Goal: Information Seeking & Learning: Compare options

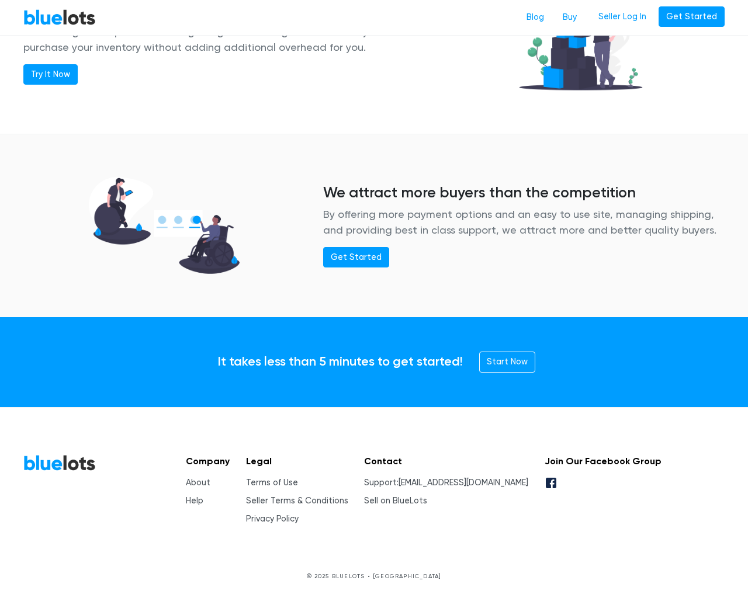
scroll to position [1420, 0]
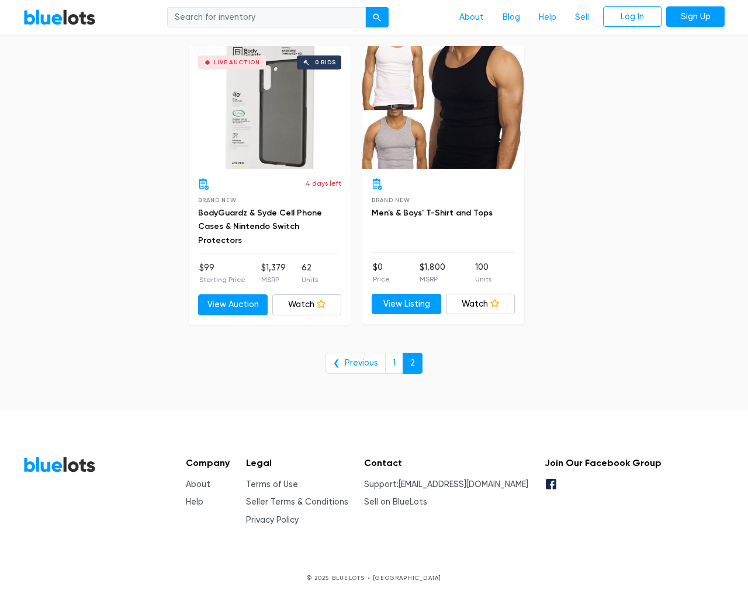
scroll to position [1234, 0]
type input "the"
type input "e"
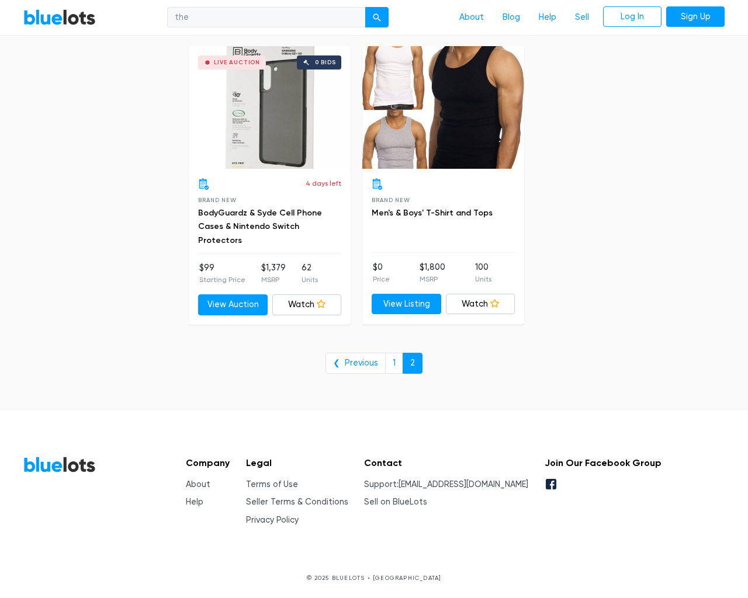
checkbox New"] "false"
type input "e"
checkbox Pulls"] "false"
checkbox input "false"
checkbox Accessories"] "false"
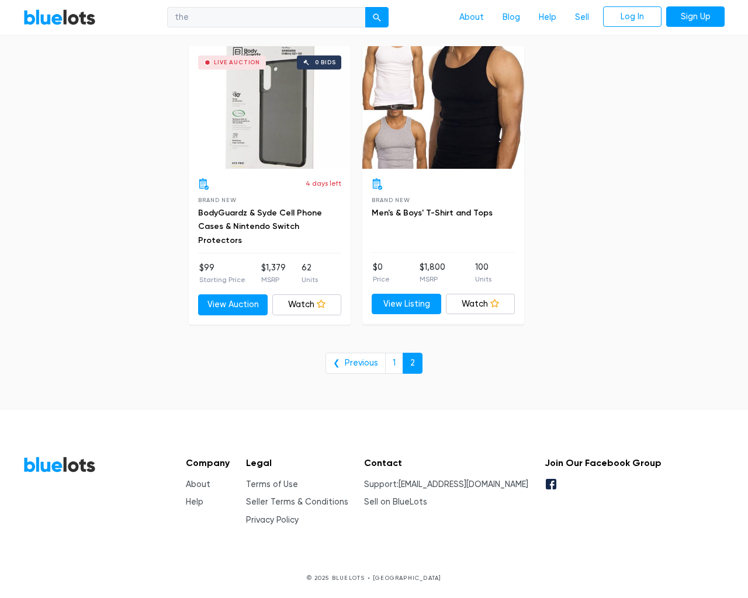
checkbox input "false"
checkbox Garden"] "false"
checkbox Merchandise"] "false"
checkbox Beauty"] "false"
checkbox Goods"] "false"
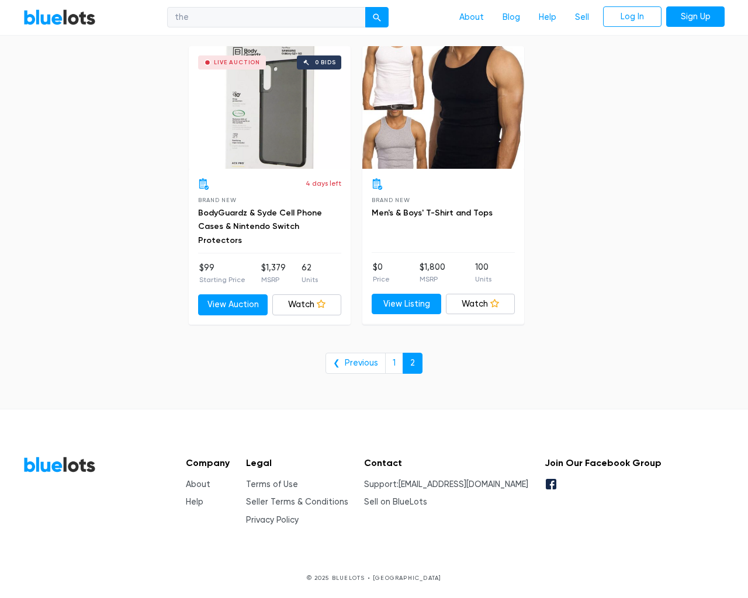
checkbox Baby"] "false"
checkbox input "false"
type input "e"
select select "10000"
select select "50000"
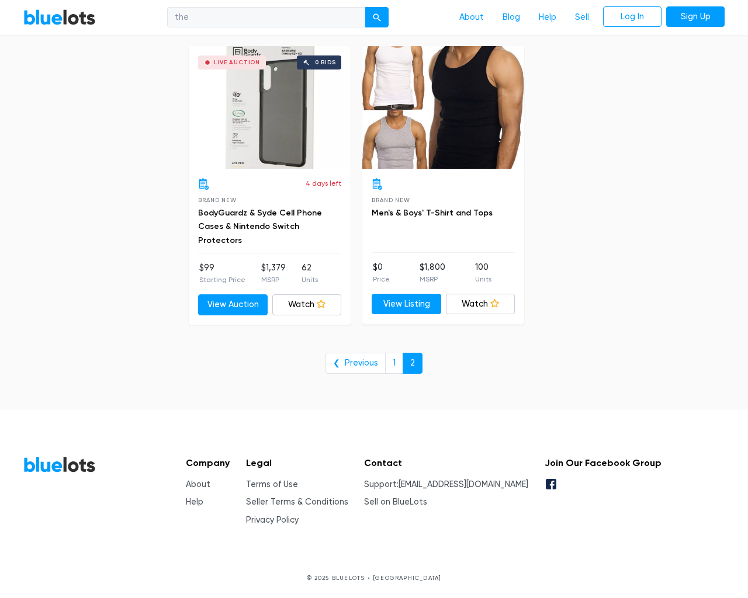
select select "50000"
select select "ending_soonest"
select select "50000"
select select "highest_price"
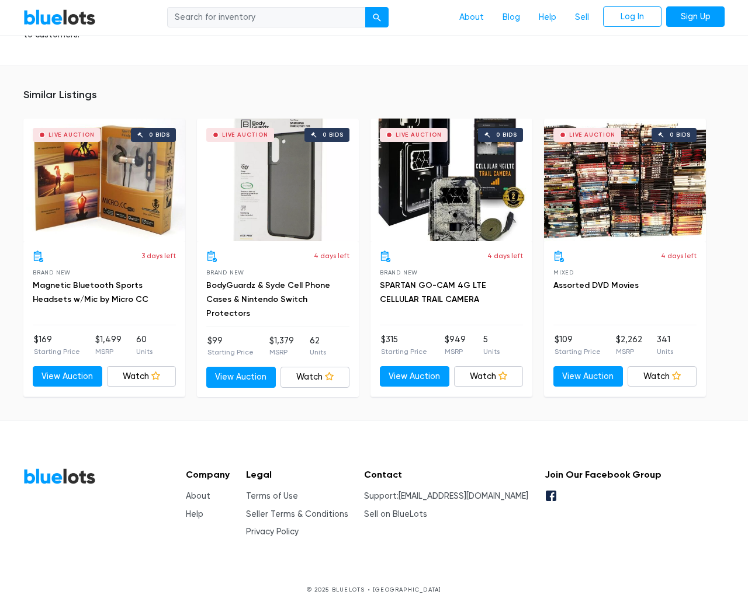
scroll to position [866, 0]
type input "the"
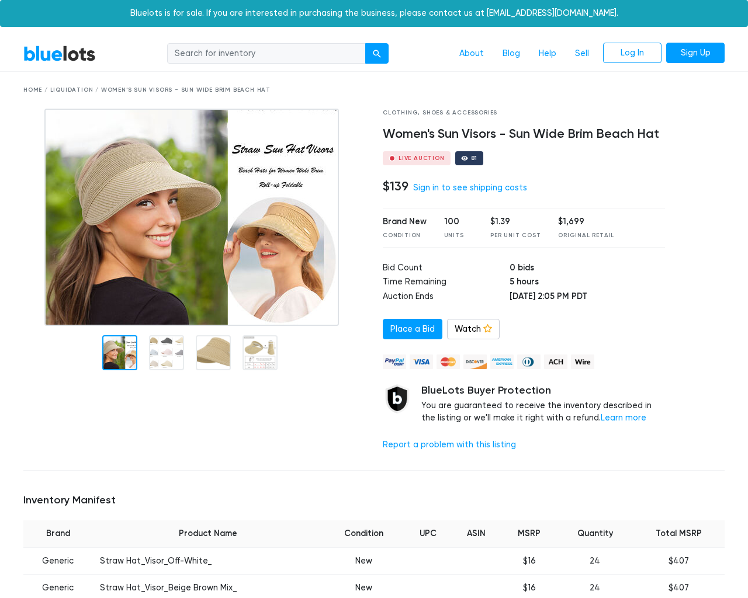
scroll to position [1017, 0]
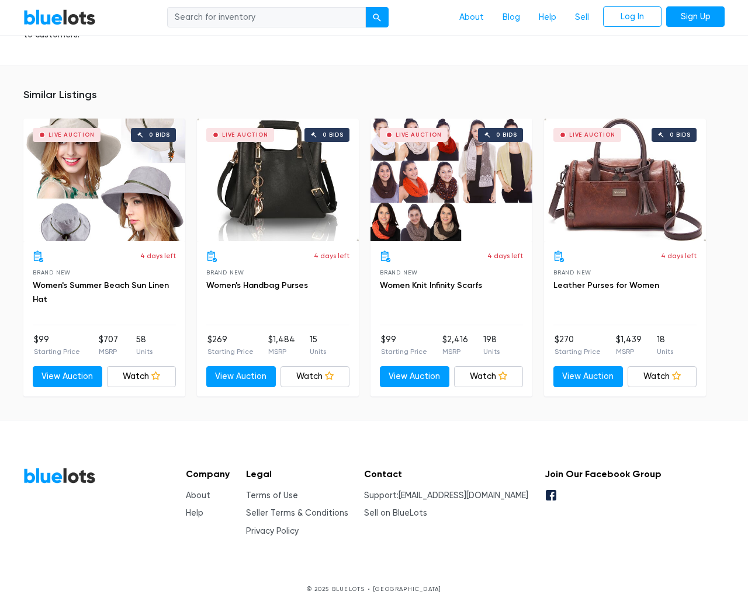
type input "the"
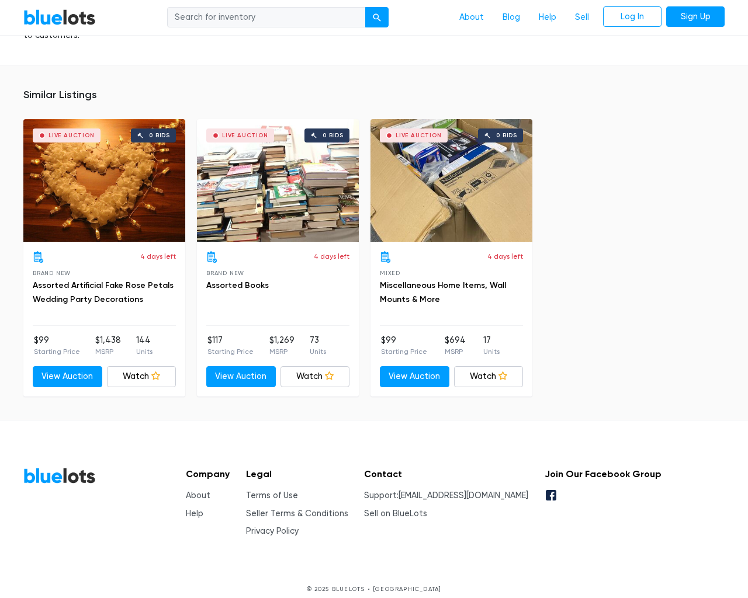
scroll to position [2470, 0]
type input "the"
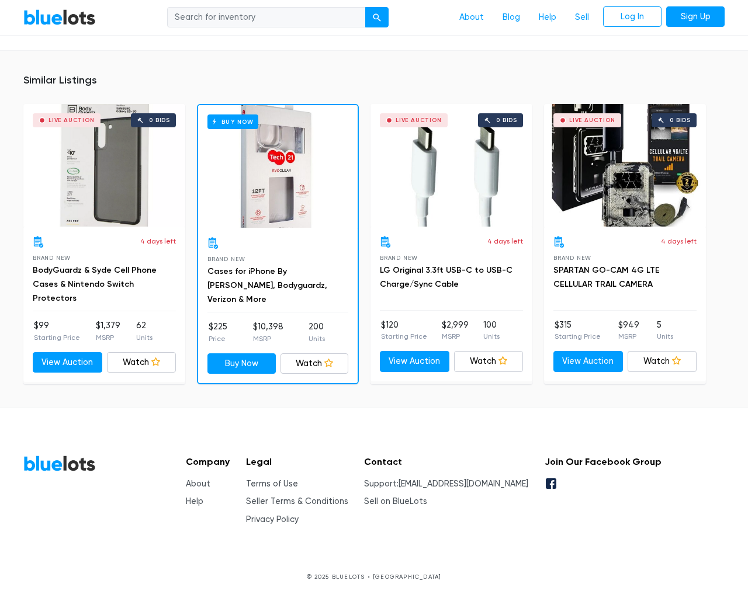
scroll to position [831, 0]
type input "the"
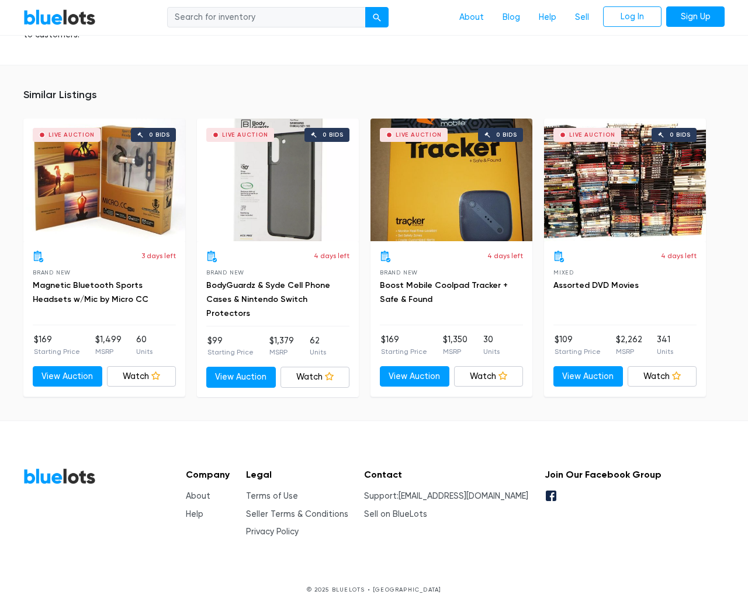
scroll to position [866, 0]
type input "the"
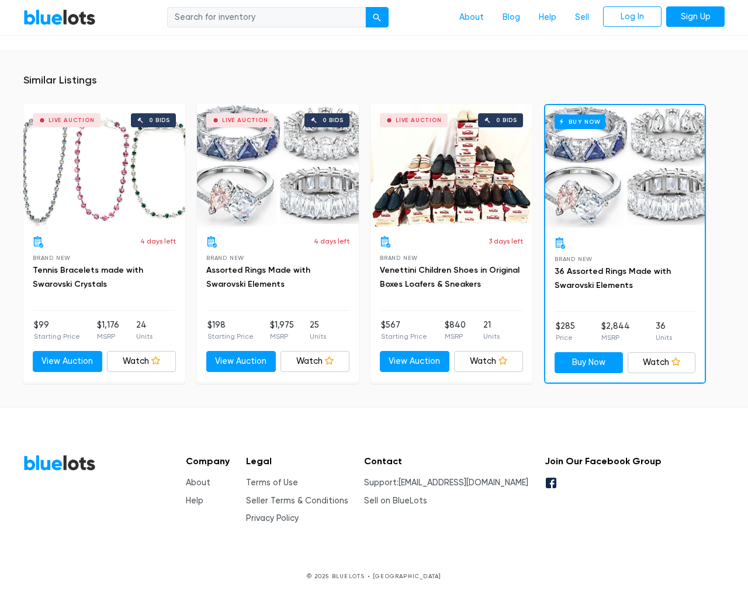
scroll to position [833, 0]
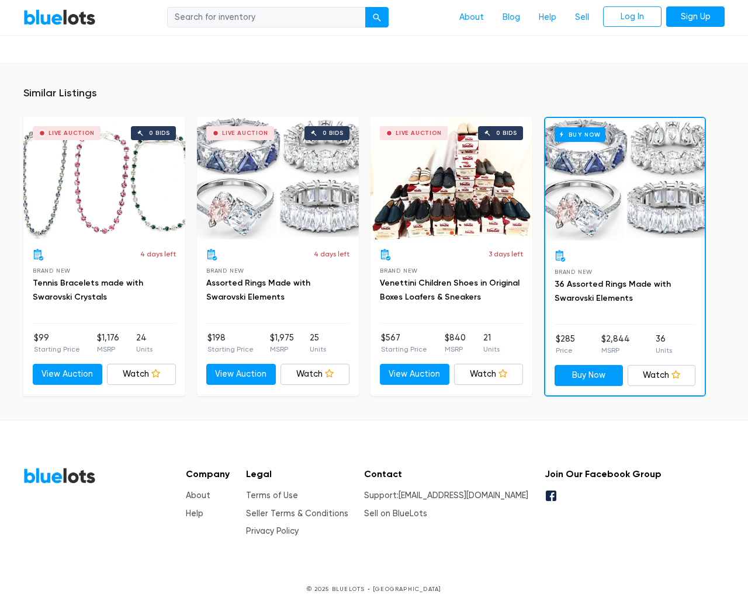
type input "the"
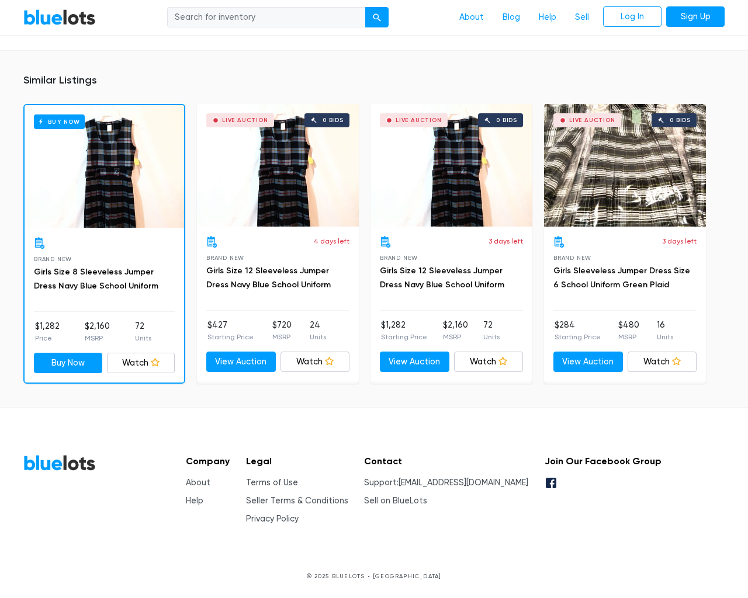
scroll to position [822, 0]
type input "the"
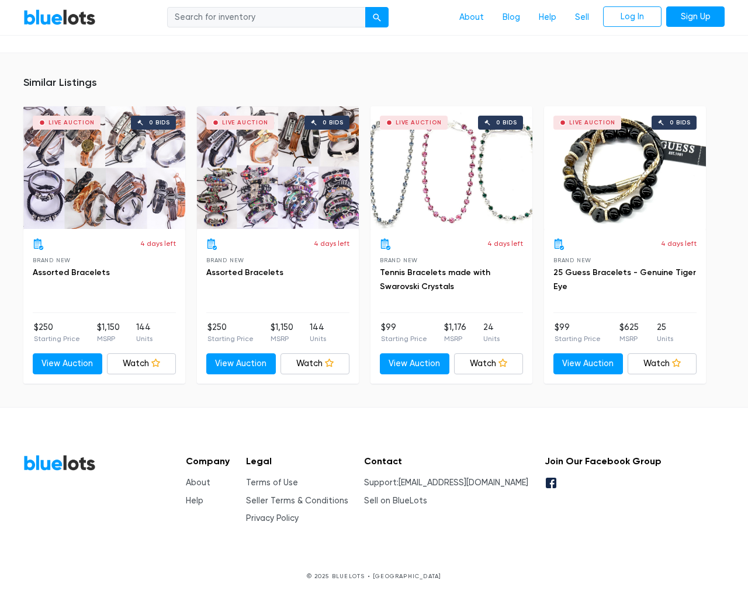
scroll to position [765, 0]
type input "the"
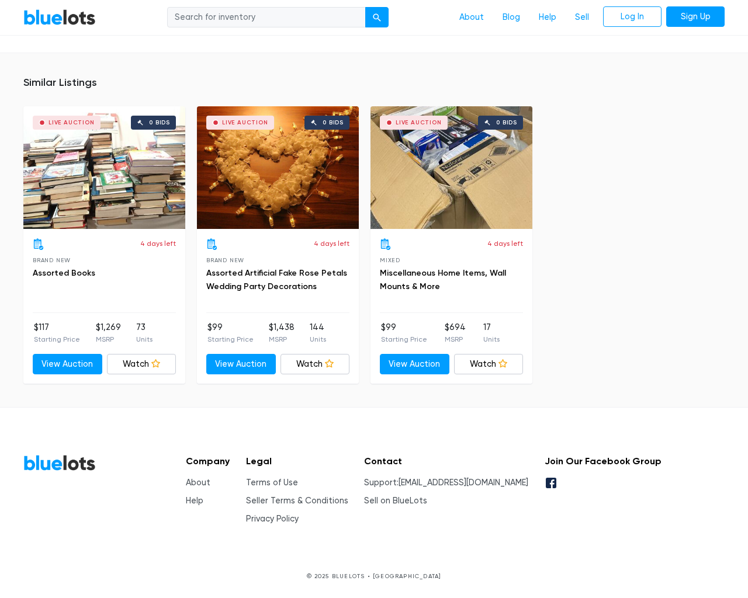
scroll to position [971, 0]
type input "the"
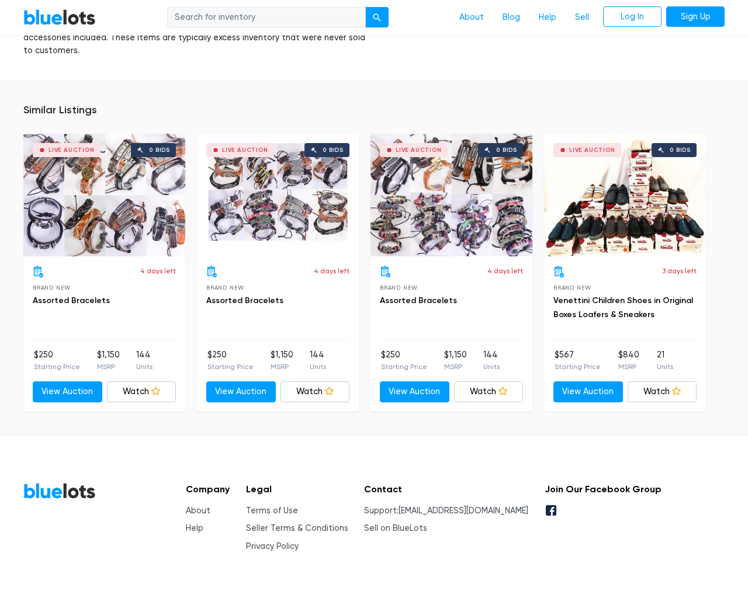
scroll to position [828, 0]
type input "the"
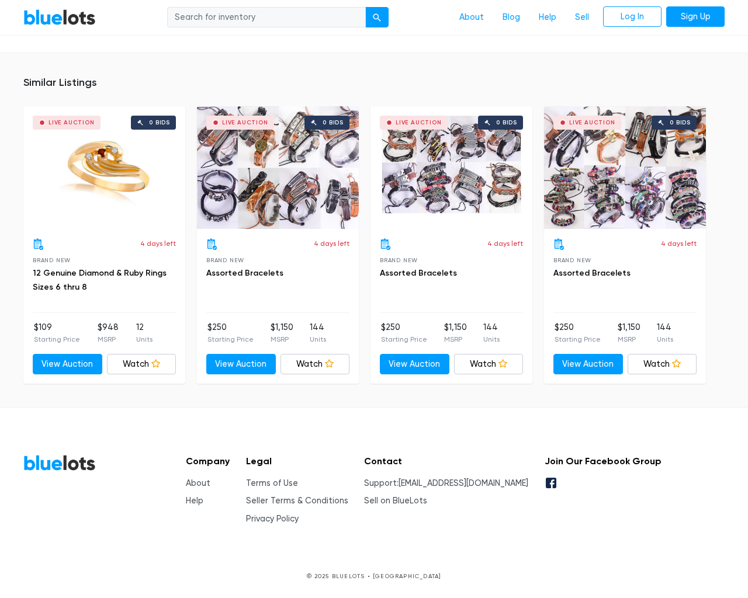
scroll to position [752, 0]
type input "the"
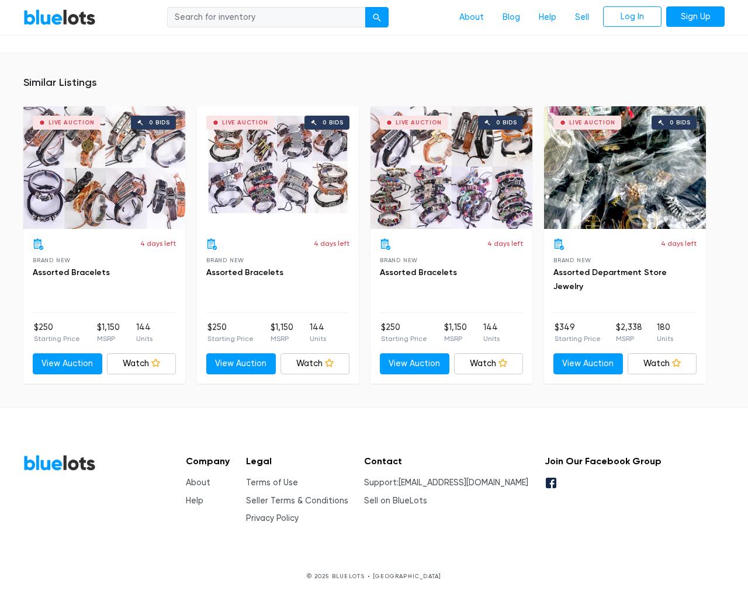
scroll to position [765, 0]
type input "the"
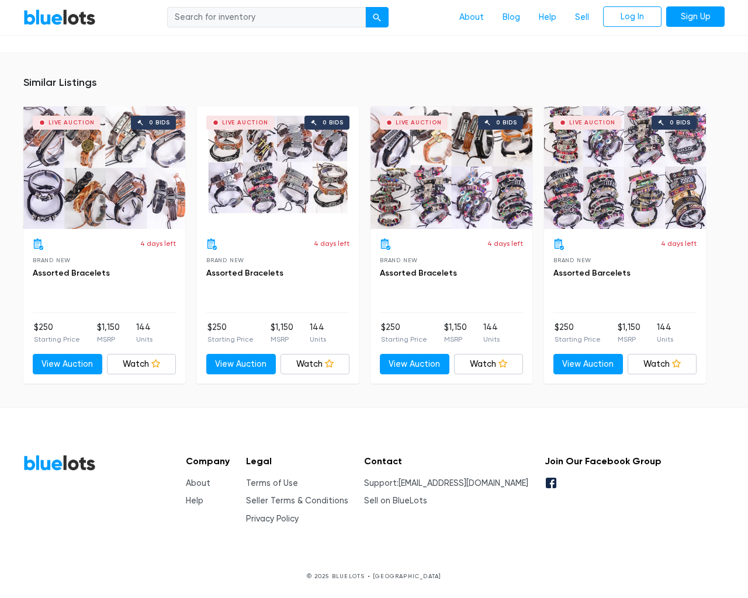
scroll to position [752, 0]
type input "the"
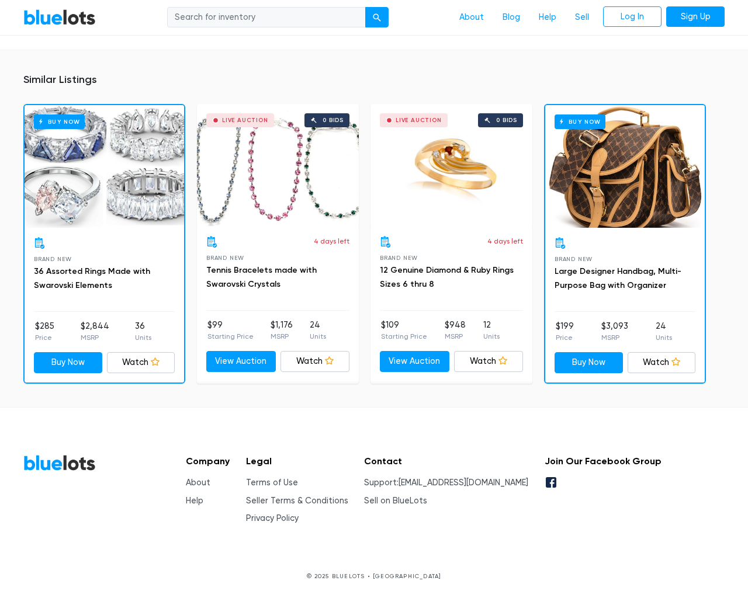
scroll to position [942, 0]
type input "the"
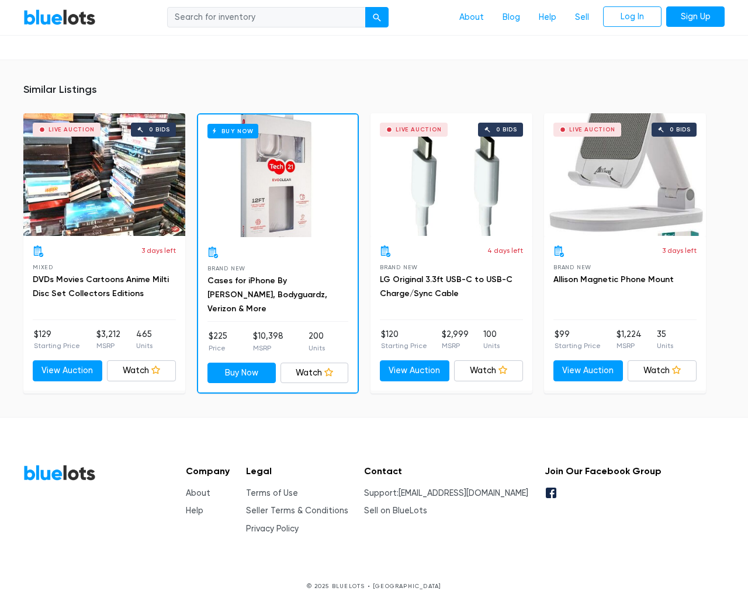
scroll to position [6535, 0]
type input "the"
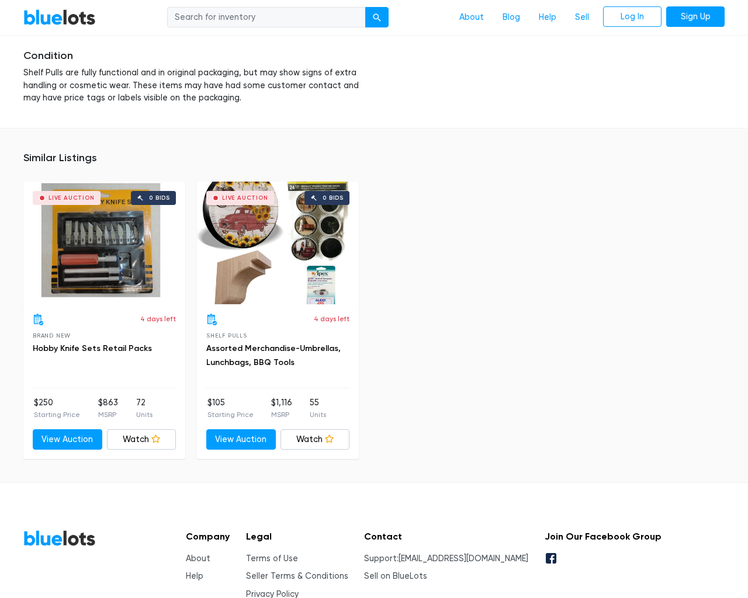
scroll to position [1837, 0]
type input "the"
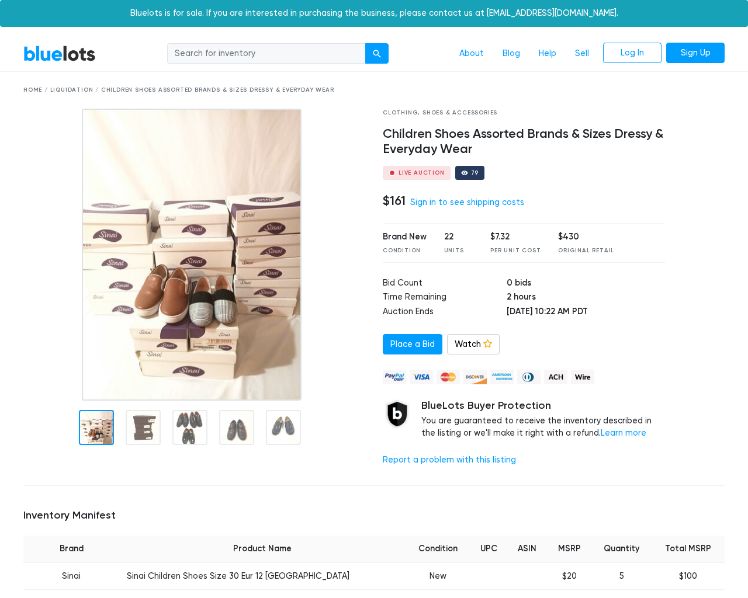
scroll to position [1122, 0]
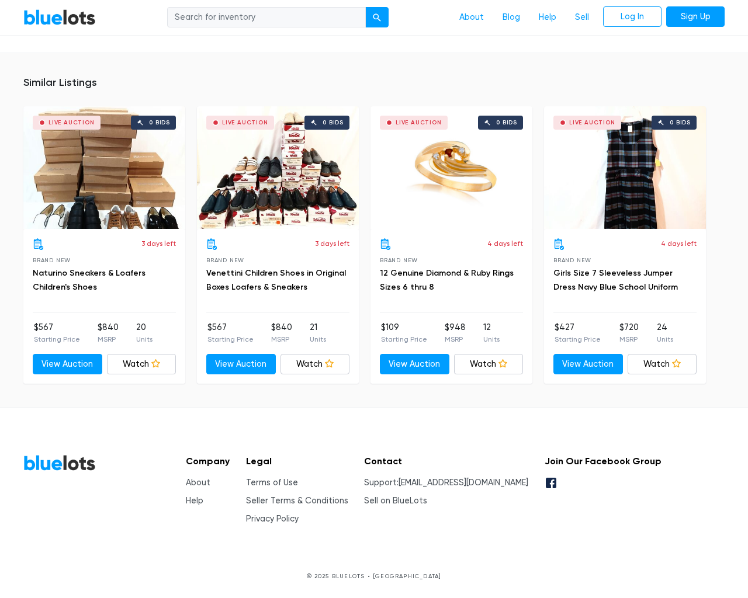
type input "the"
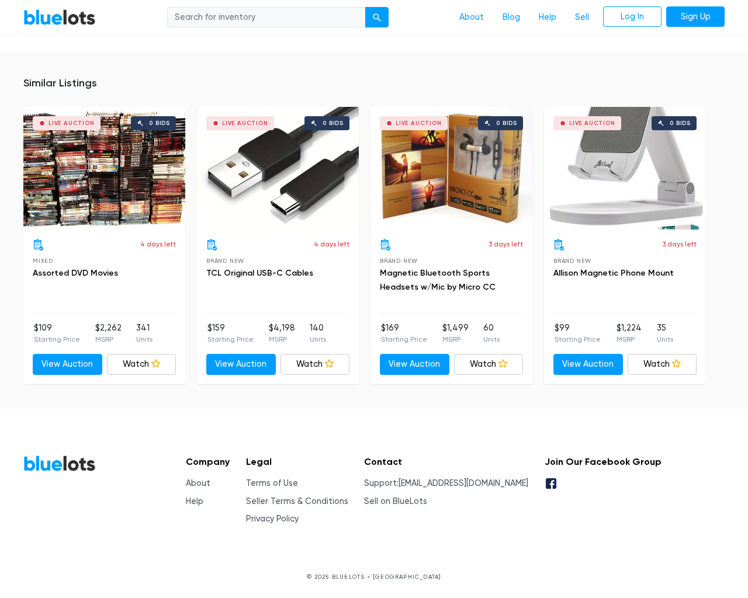
scroll to position [9198, 0]
type input "the"
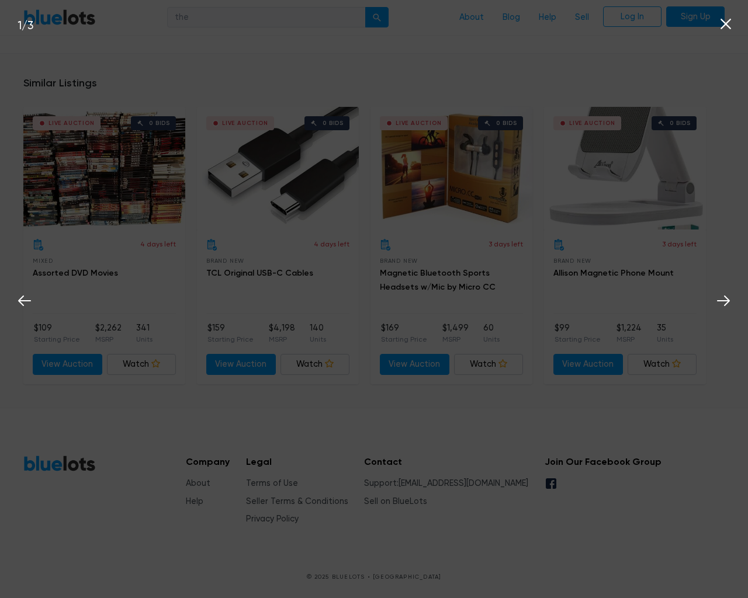
scroll to position [9198, 0]
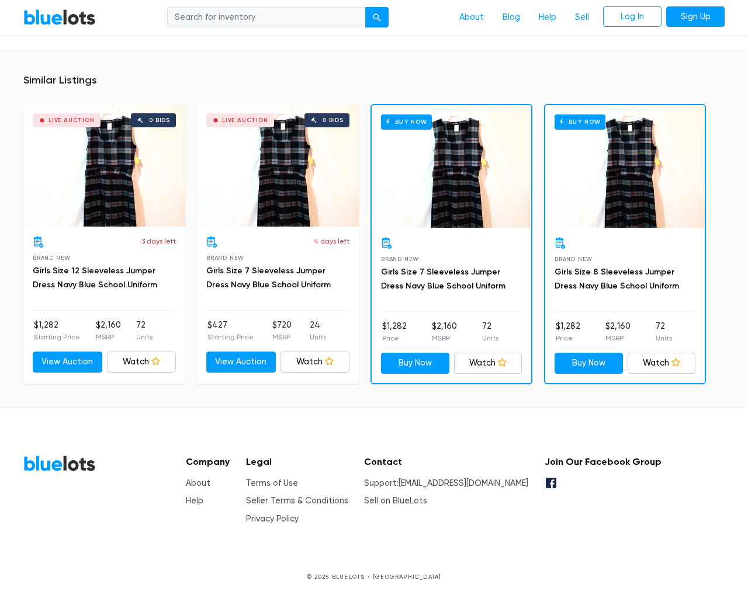
scroll to position [757, 0]
type input "the"
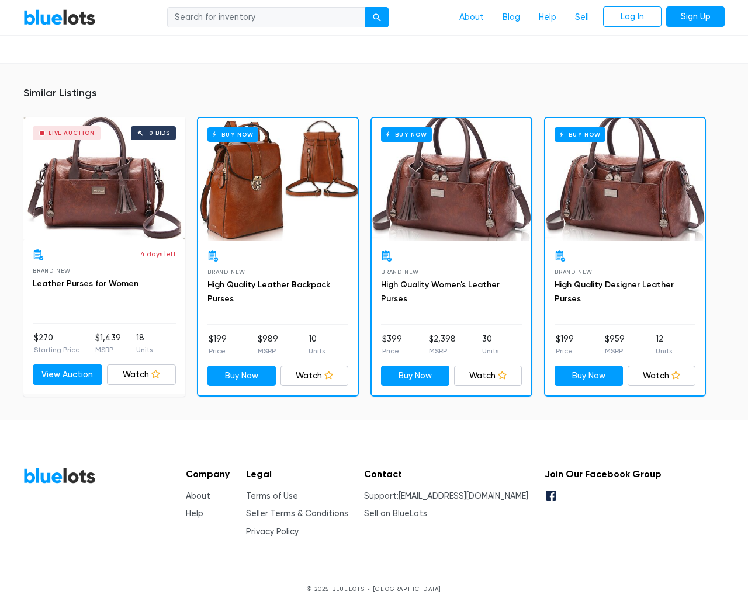
scroll to position [864, 0]
type input "the"
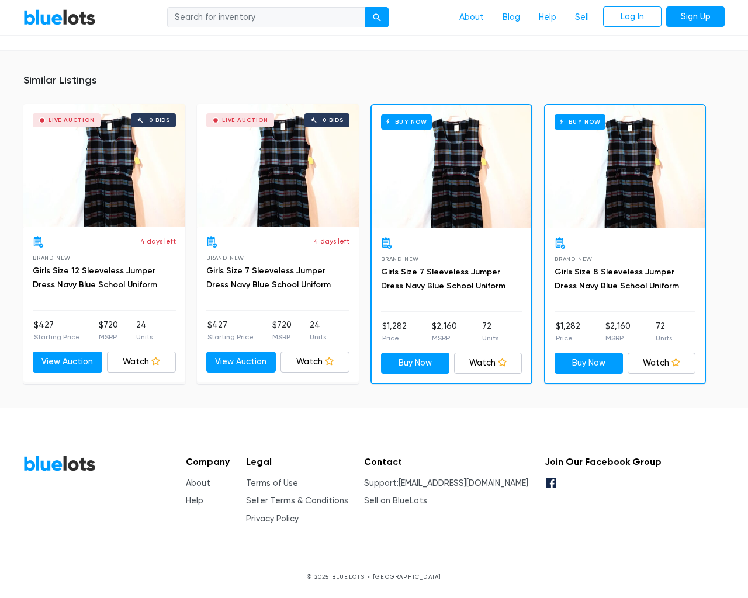
scroll to position [757, 0]
type input "the"
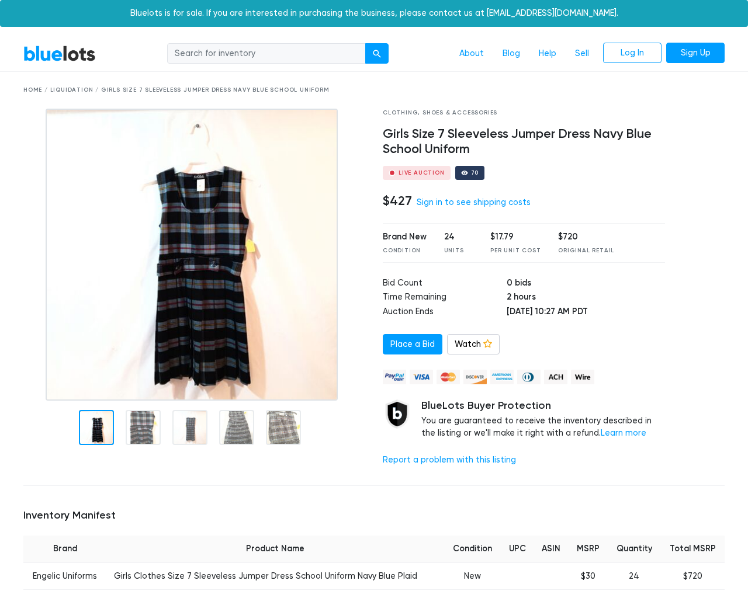
scroll to position [757, 0]
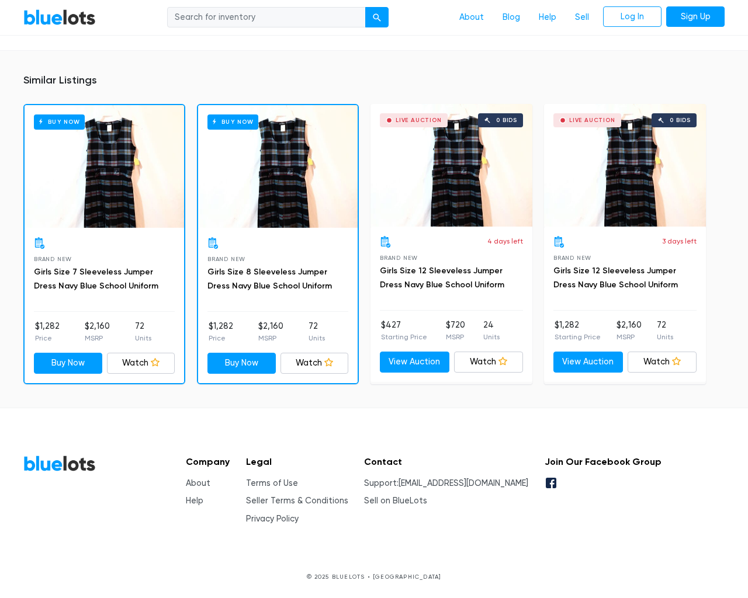
type input "the"
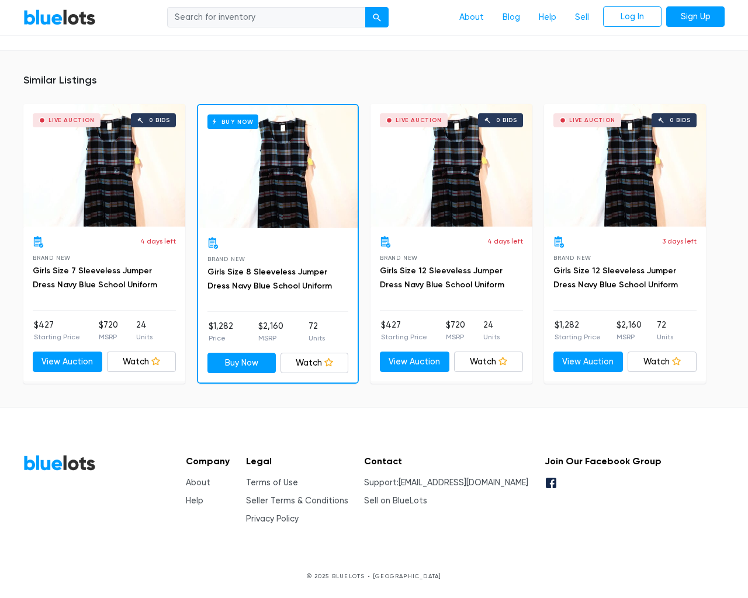
scroll to position [733, 0]
type input "the"
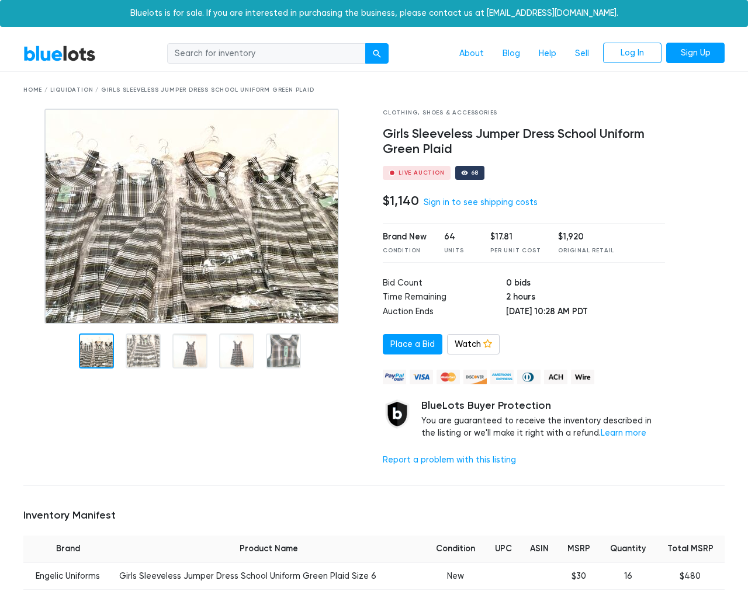
scroll to position [866, 0]
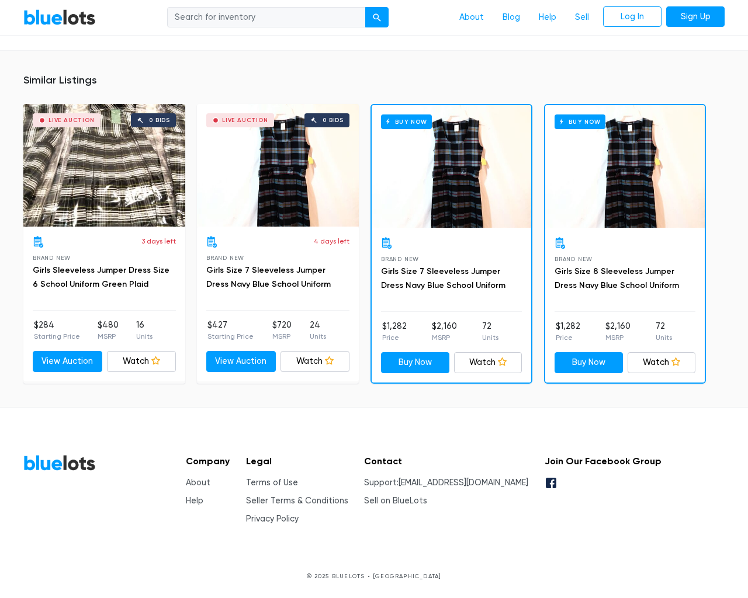
type input "the"
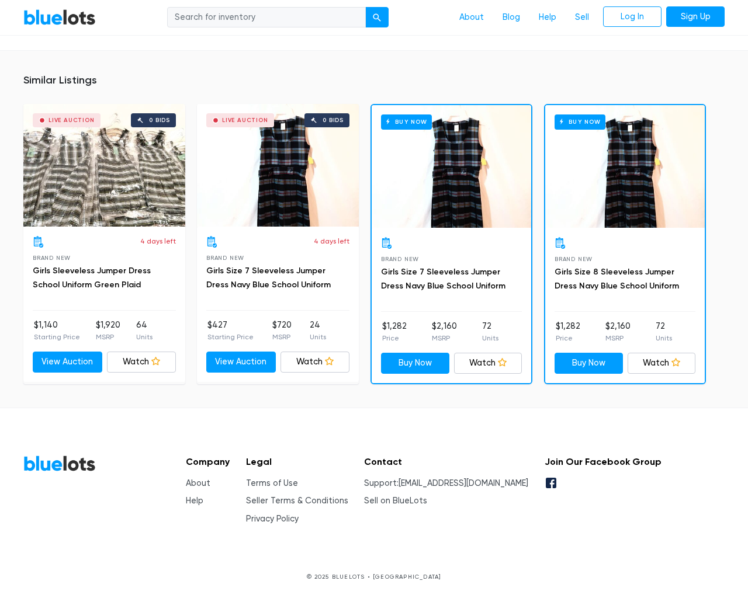
scroll to position [757, 0]
type input "the"
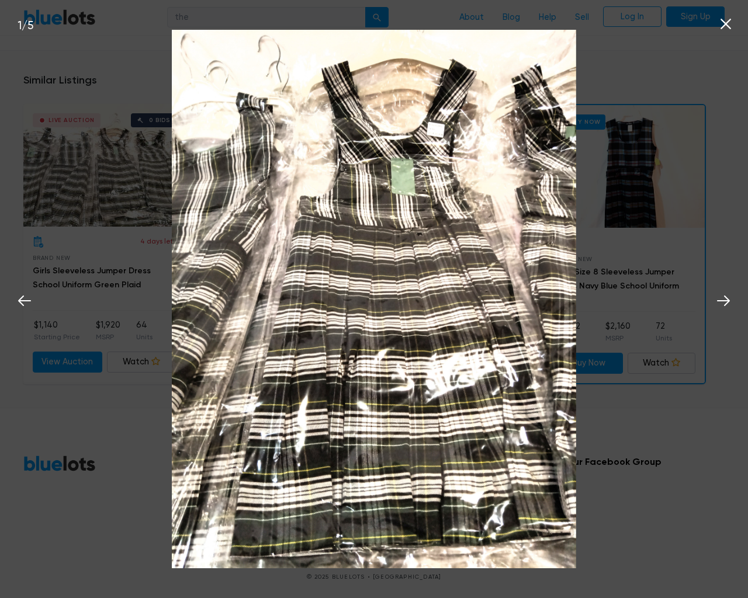
scroll to position [758, 0]
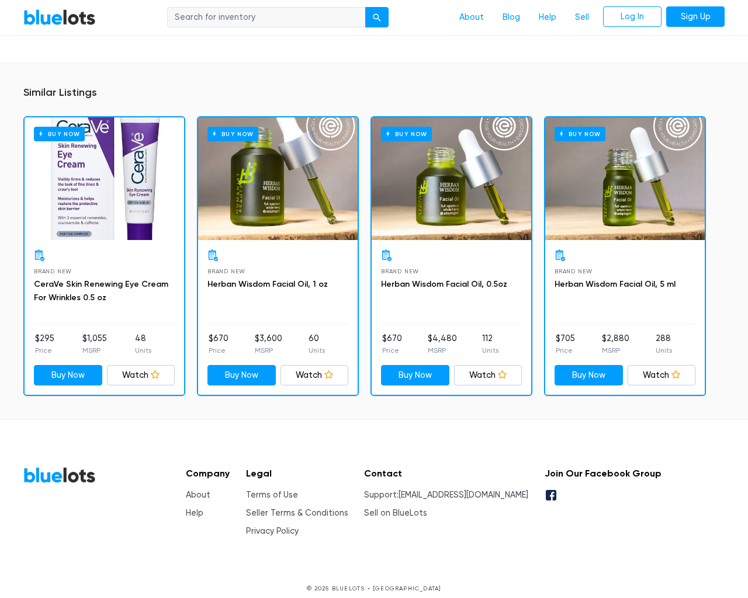
scroll to position [821, 0]
type input "the"
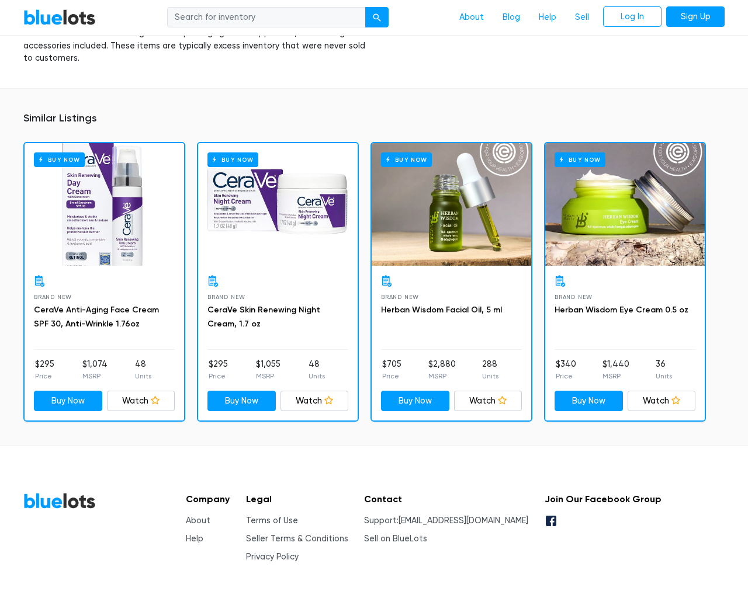
scroll to position [891, 0]
type input "the"
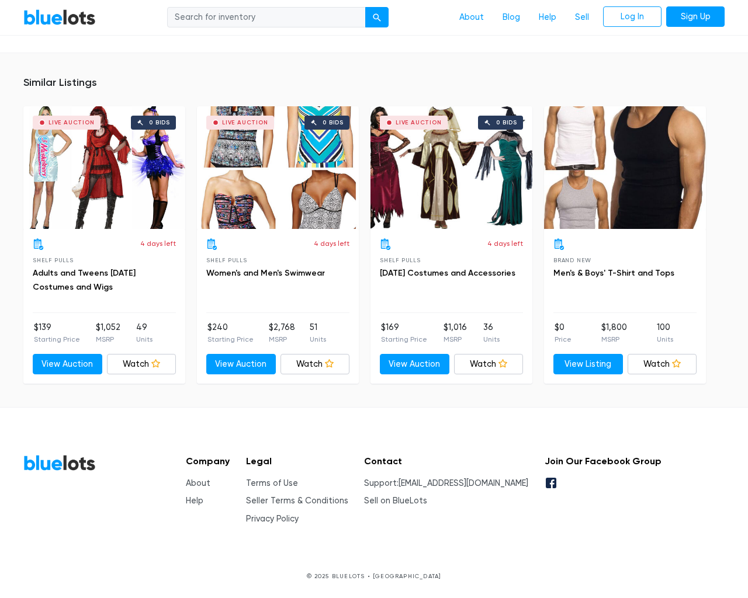
scroll to position [767, 0]
type input "the"
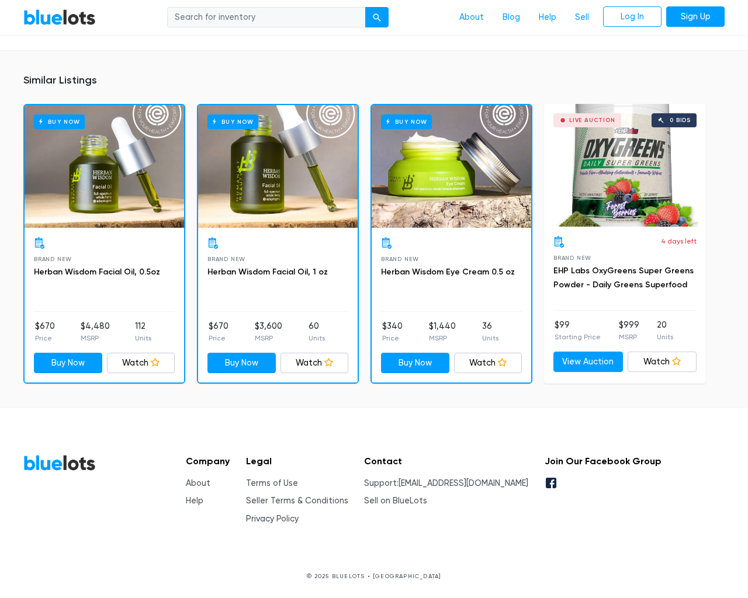
scroll to position [796, 0]
type input "the"
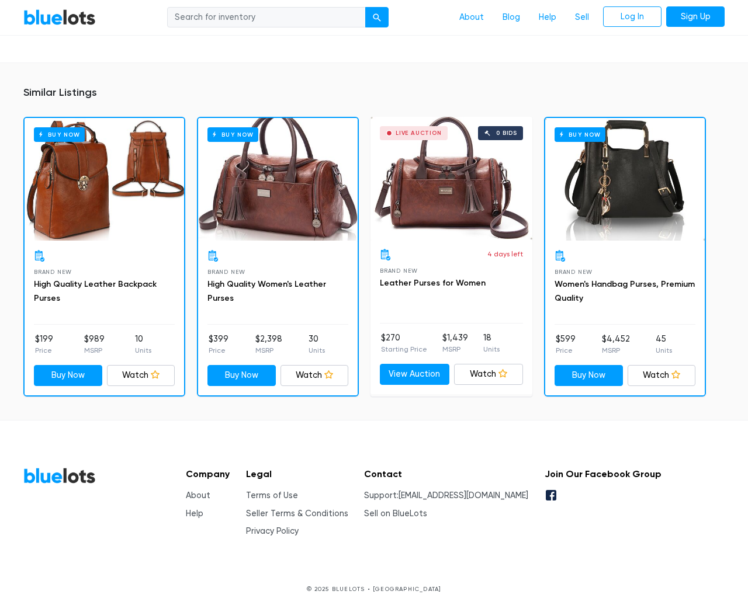
scroll to position [771, 0]
type input "the"
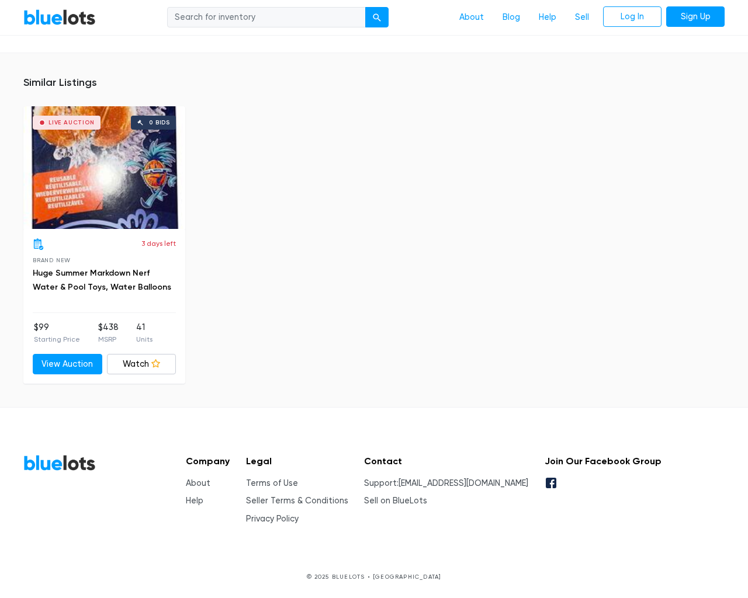
scroll to position [822, 0]
type input "the"
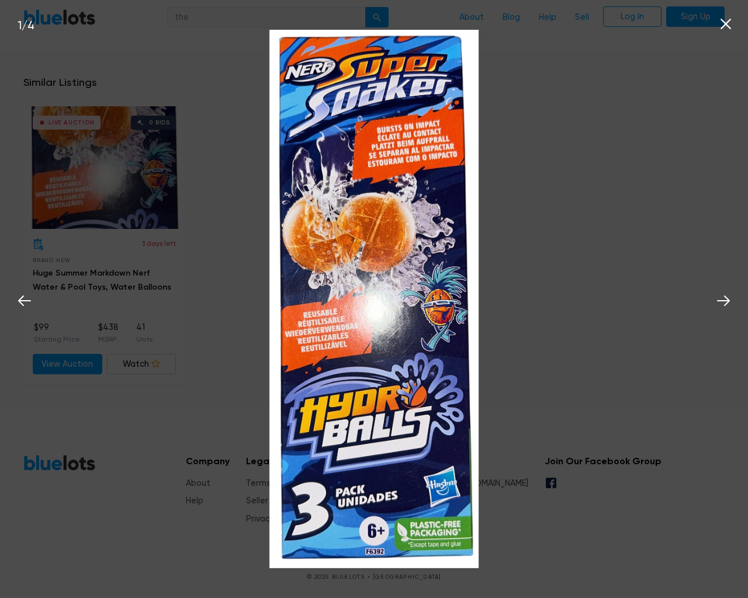
scroll to position [823, 0]
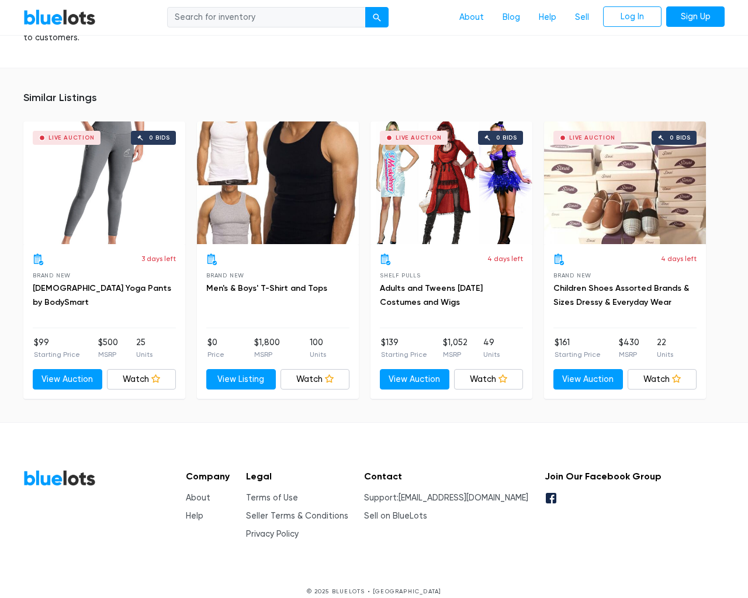
scroll to position [752, 0]
type input "the"
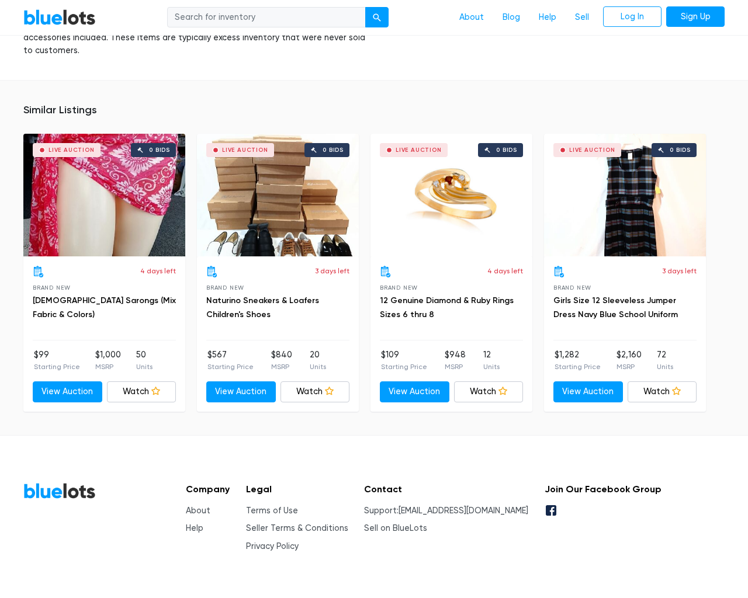
scroll to position [828, 0]
type input "the"
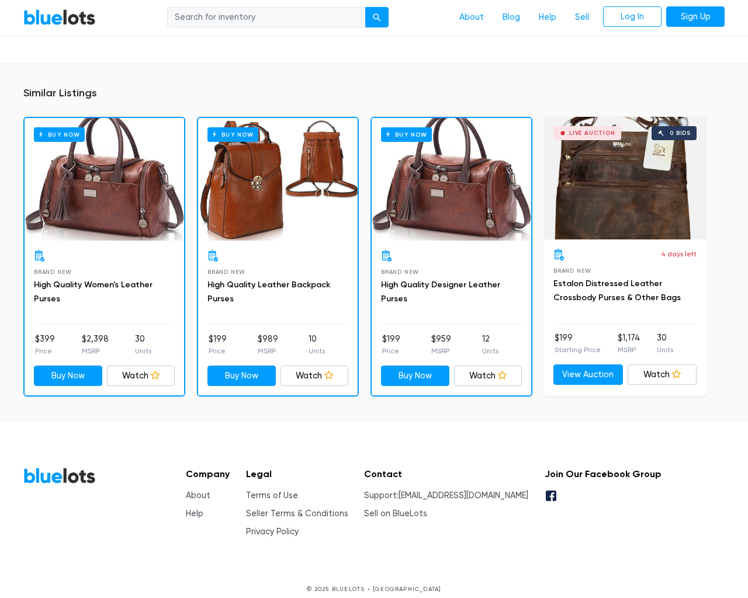
scroll to position [780, 0]
type input "the"
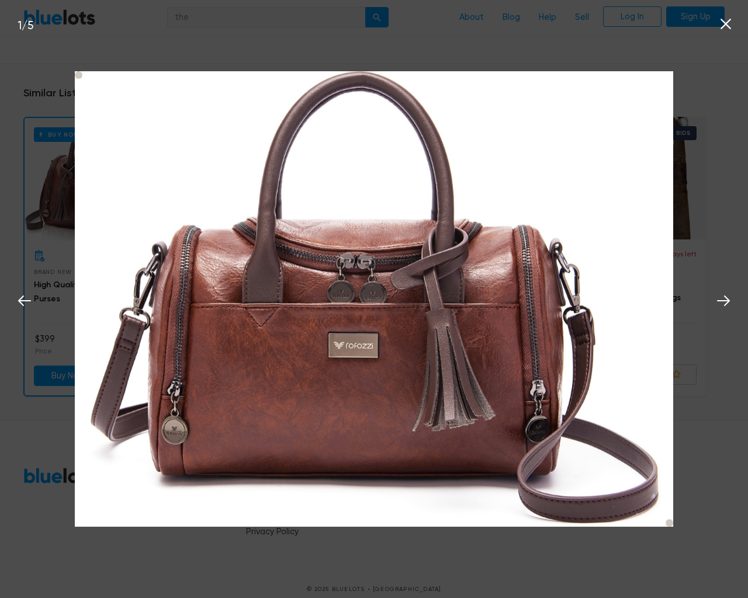
scroll to position [780, 0]
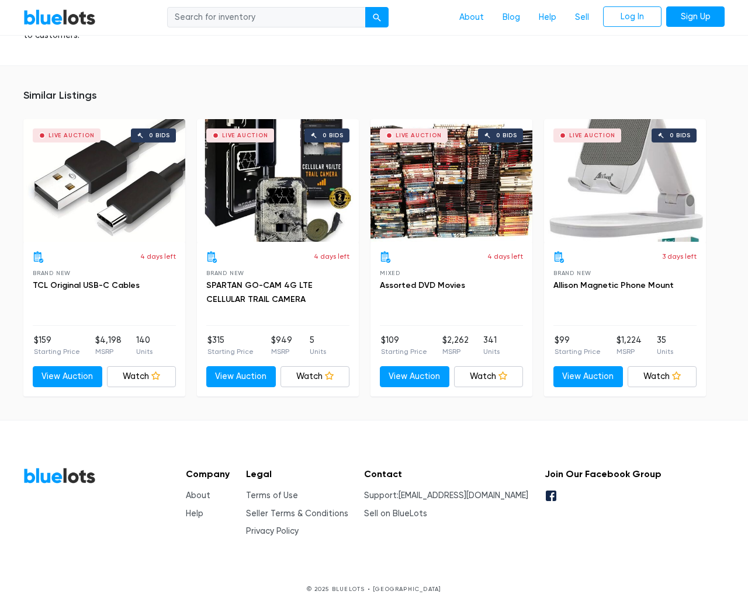
scroll to position [831, 0]
type input "the"
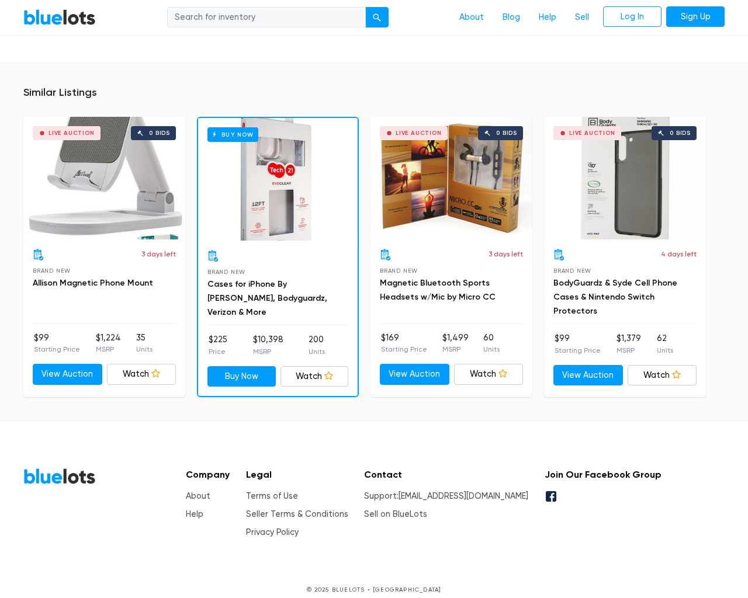
scroll to position [871, 0]
type input "the"
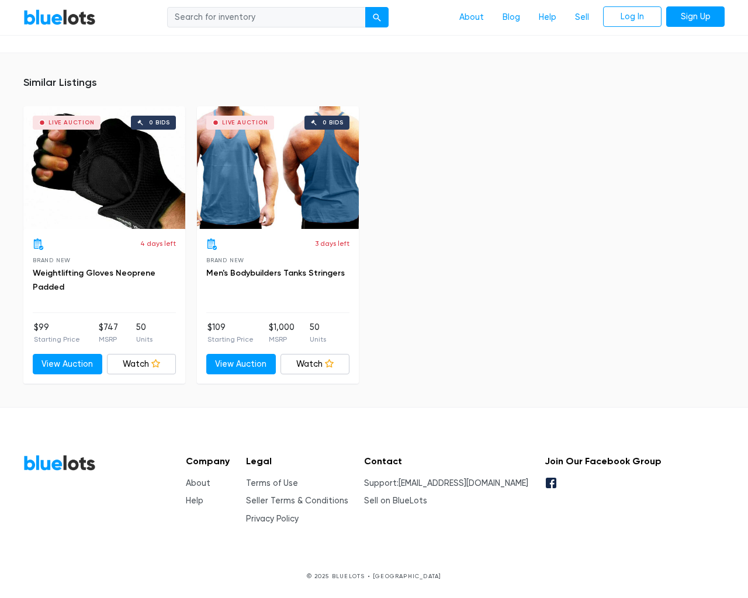
scroll to position [752, 0]
type input "the"
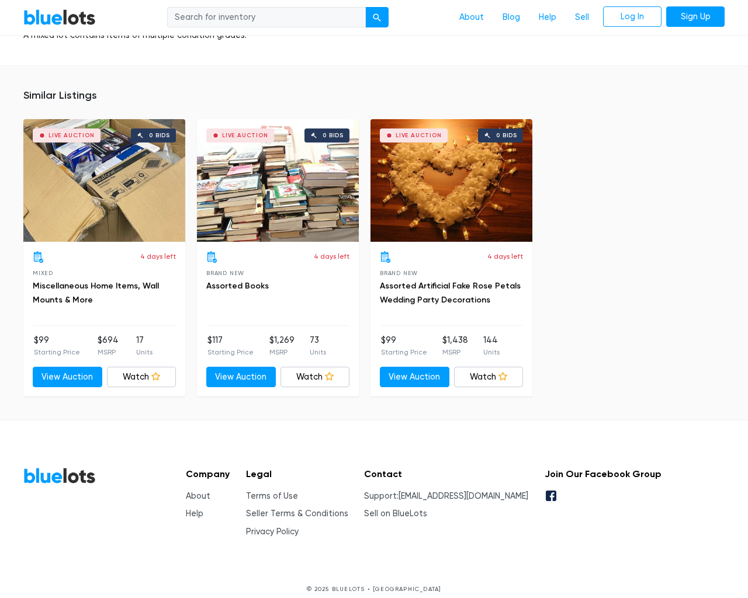
scroll to position [1142, 0]
type input "the"
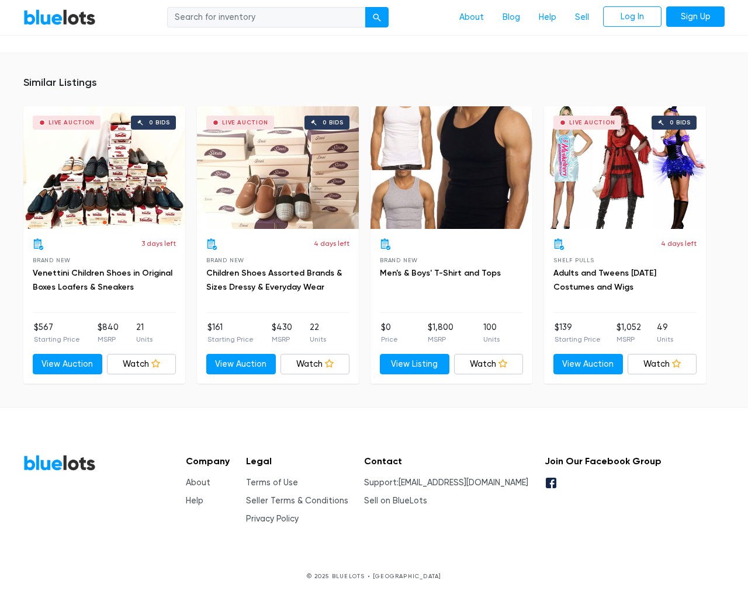
scroll to position [1121, 0]
type input "the"
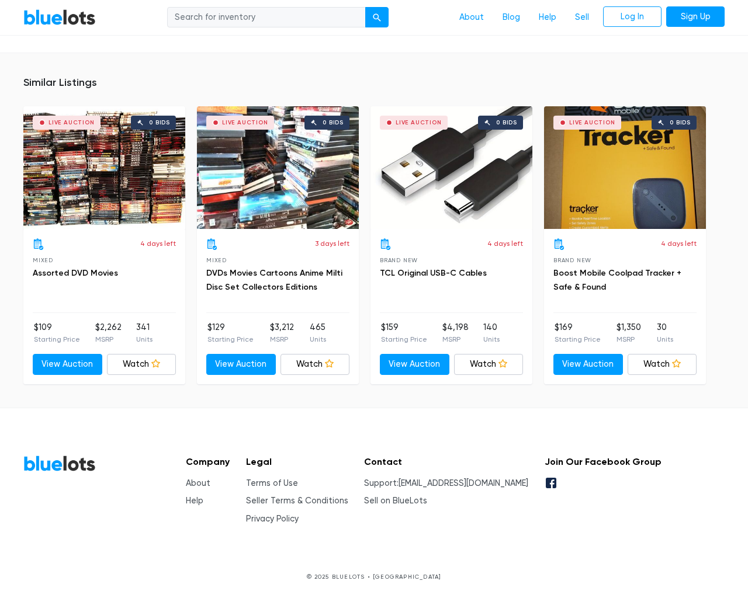
scroll to position [856, 0]
type input "the"
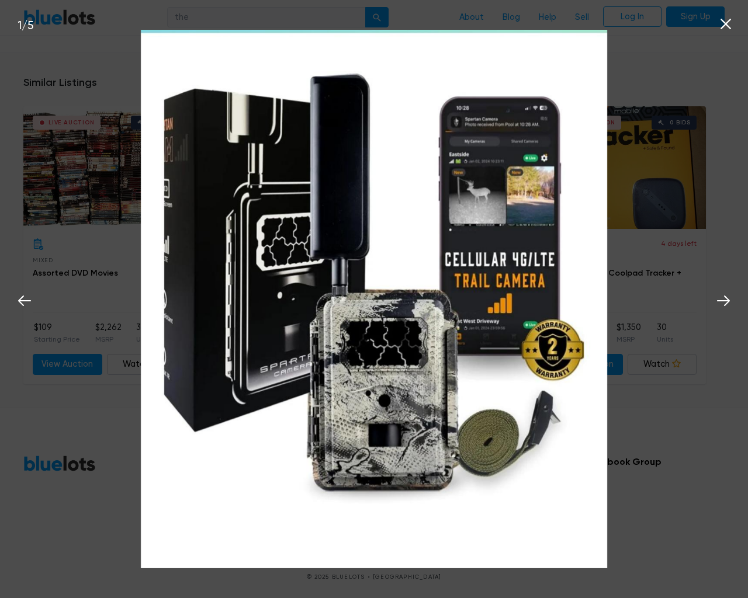
scroll to position [856, 0]
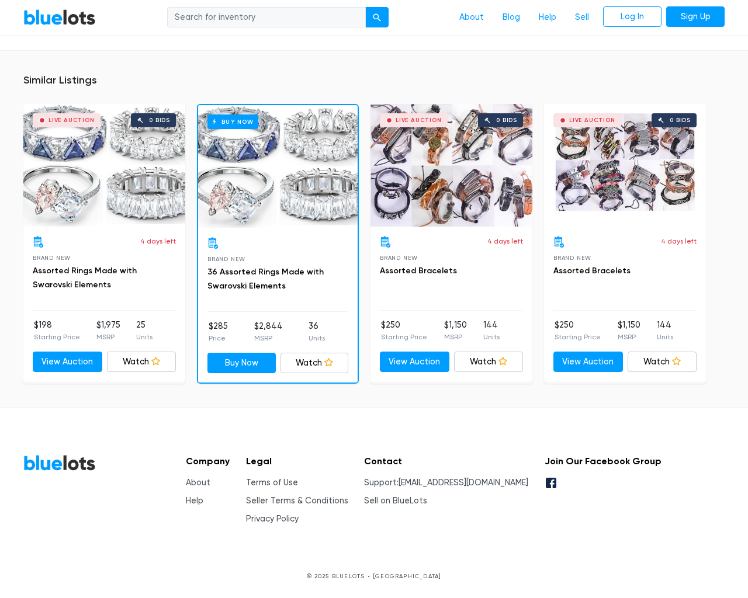
scroll to position [793, 0]
type input "the"
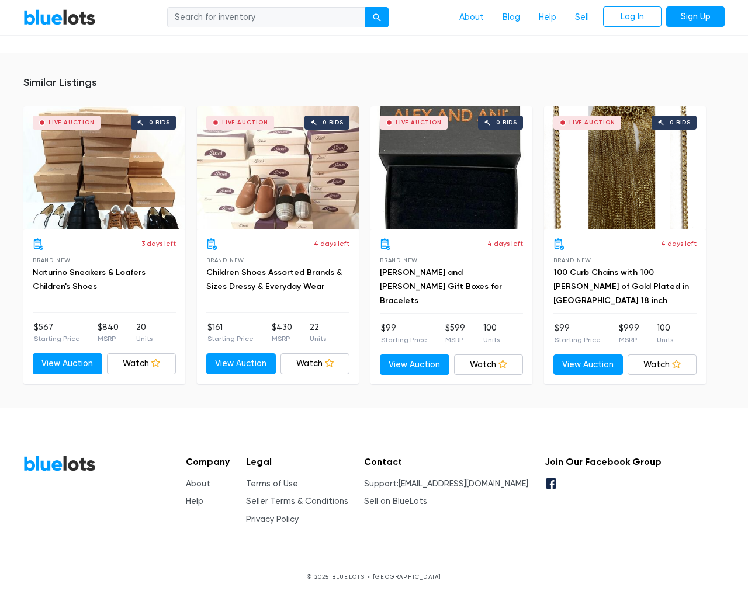
scroll to position [1218, 0]
type input "the"
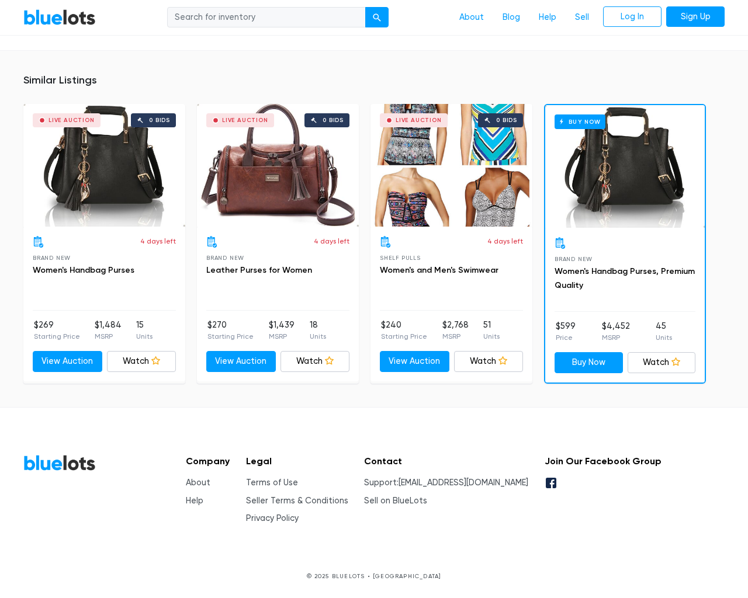
scroll to position [1040, 0]
type input "the"
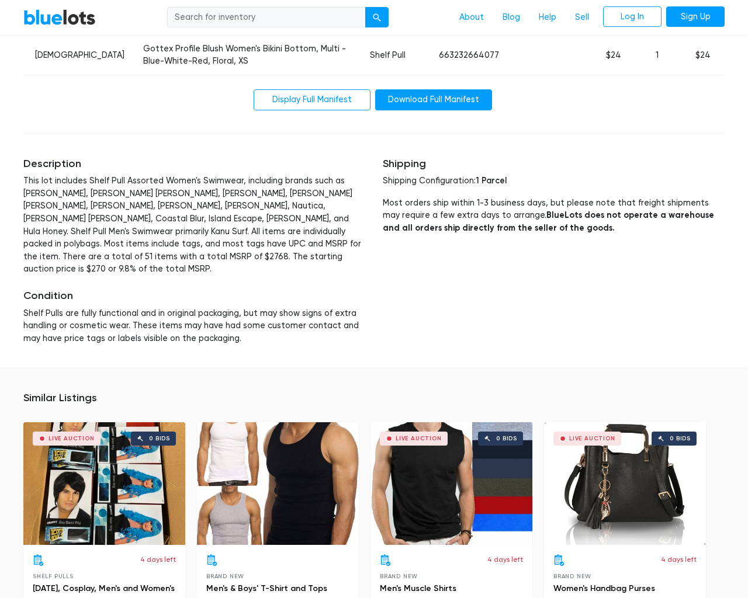
scroll to position [2369, 0]
type input "the"
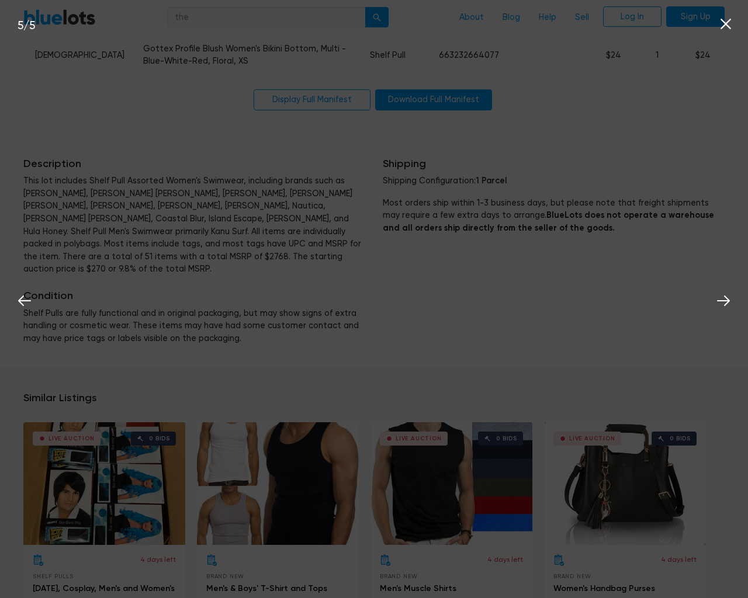
scroll to position [2369, 0]
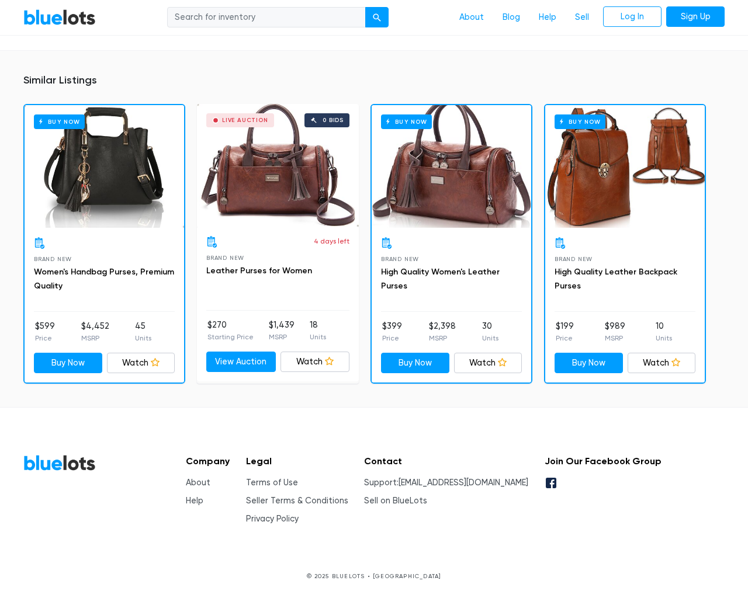
scroll to position [793, 0]
type input "the"
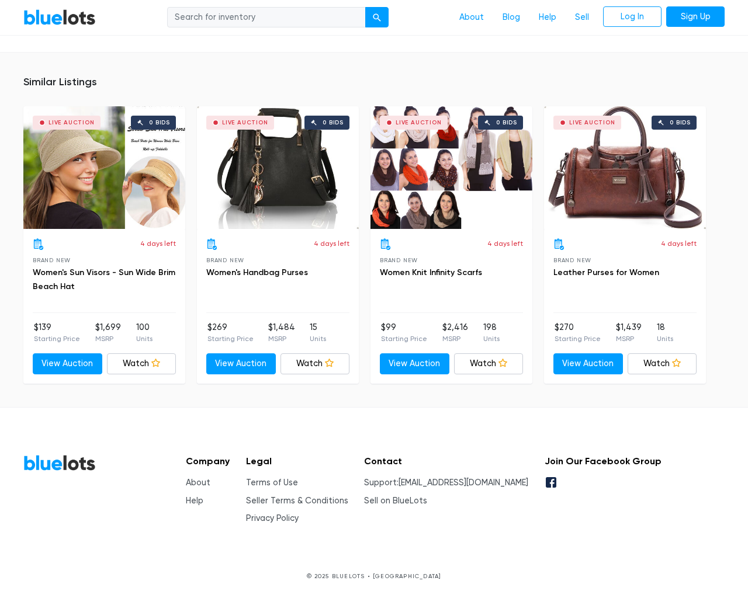
scroll to position [832, 0]
type input "the"
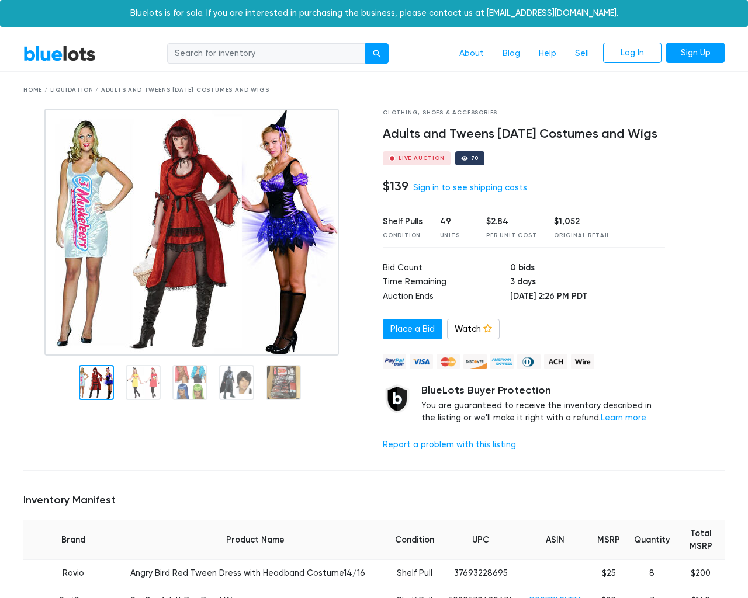
scroll to position [1105, 0]
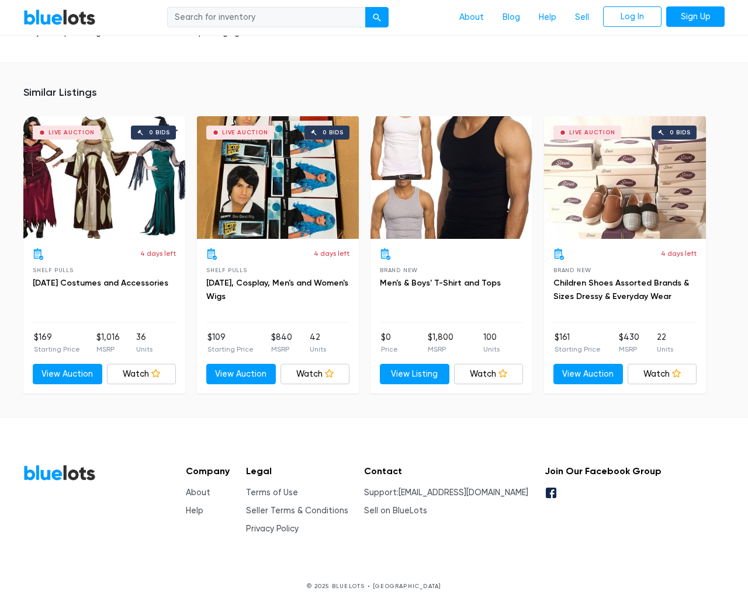
type input "the"
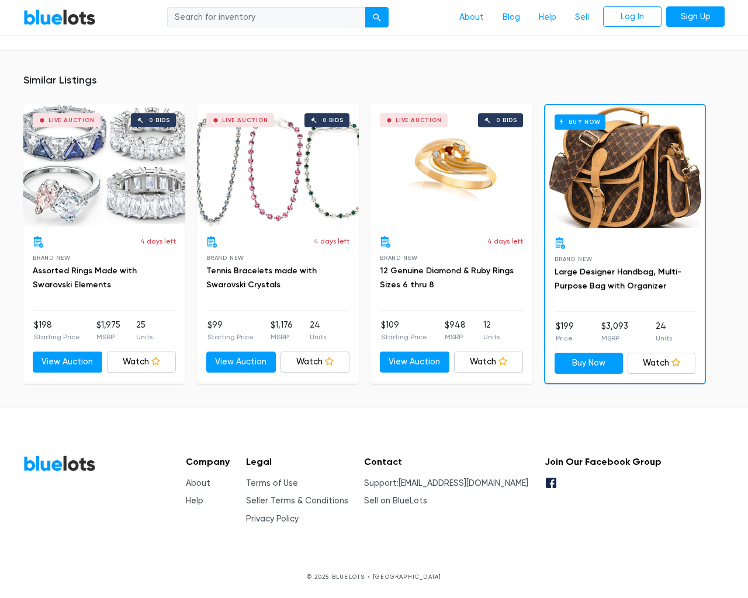
scroll to position [926, 0]
type input "the"
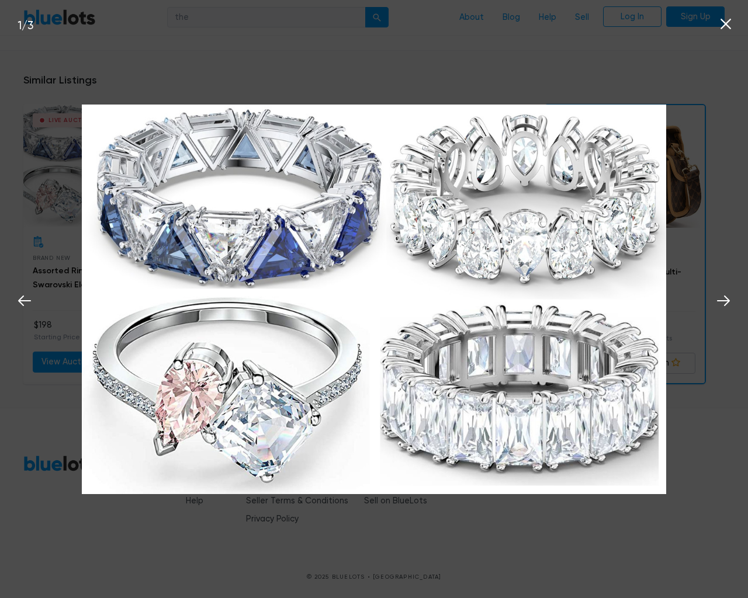
scroll to position [927, 0]
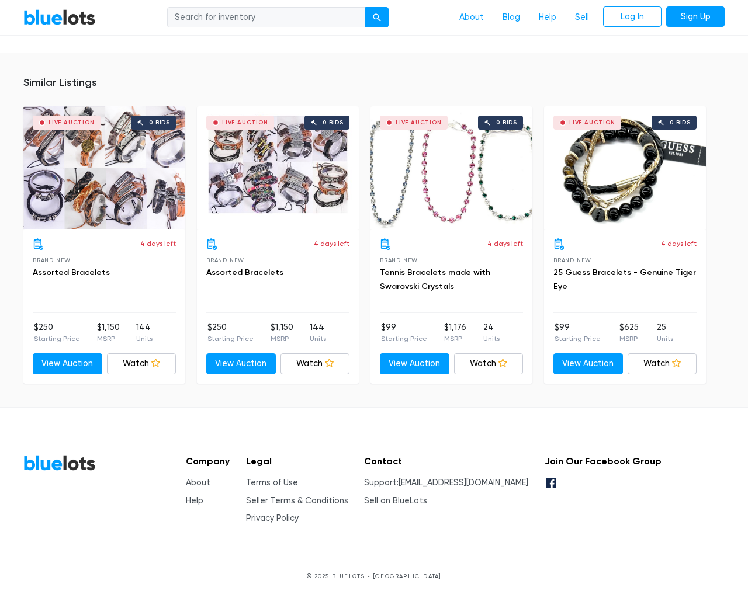
scroll to position [765, 0]
type input "the"
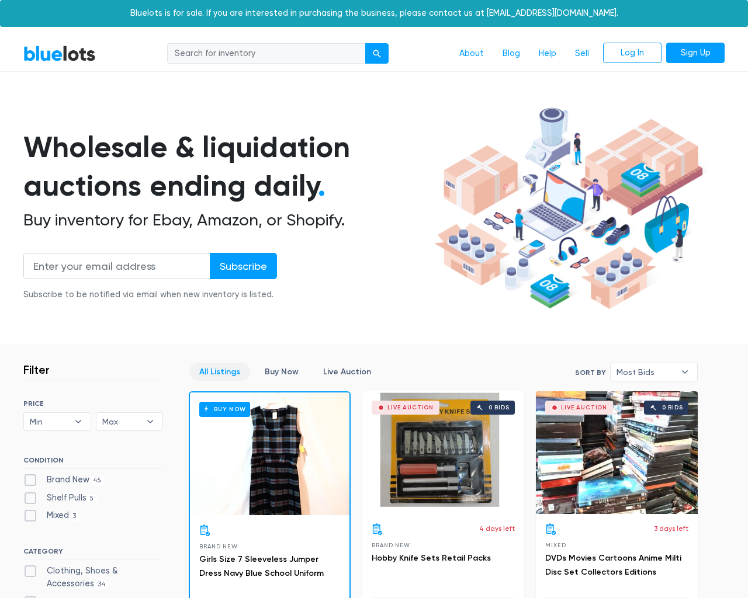
scroll to position [4987, 0]
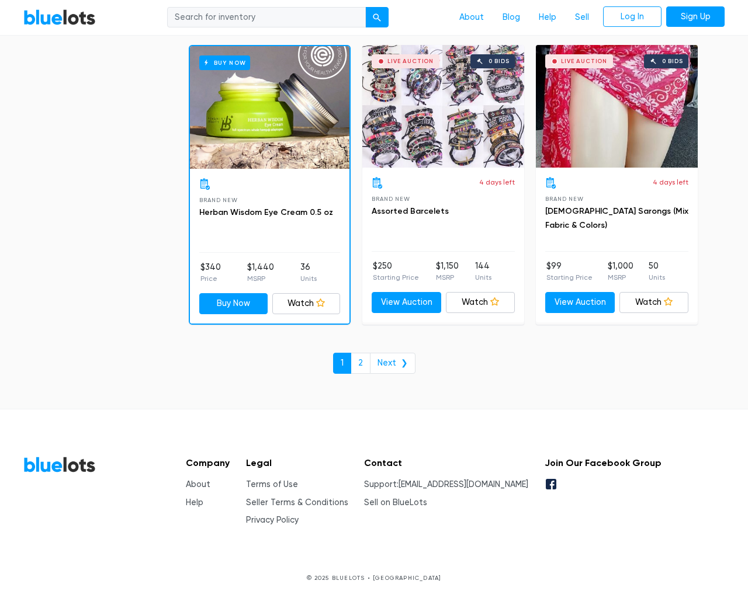
scroll to position [4987, 0]
type input "the"
type input "testing@example.com"
type input "e"
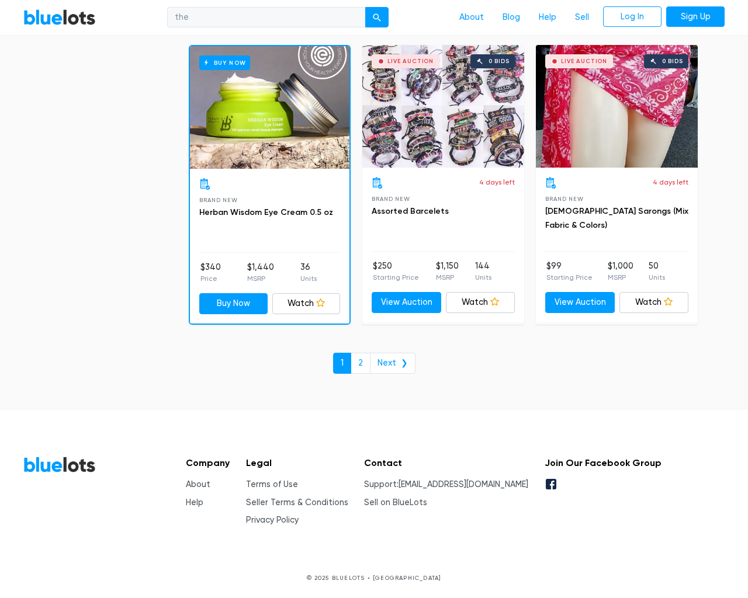
type input "e"
checkbox New"] "false"
type input "e"
checkbox Pulls"] "false"
checkbox input "false"
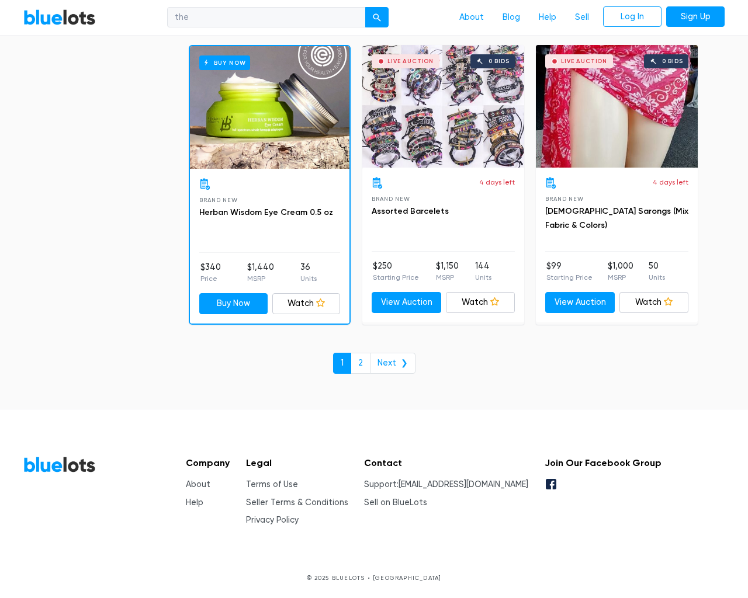
checkbox Accessories"] "false"
checkbox input "false"
checkbox Garden"] "false"
checkbox Merchandise"] "false"
checkbox Beauty"] "false"
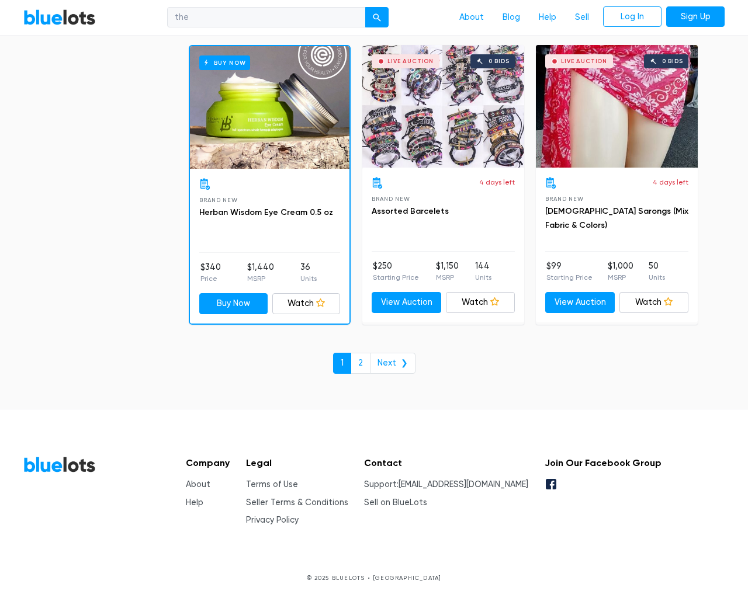
checkbox Goods"] "false"
checkbox Baby"] "false"
checkbox input "false"
type input "e"
select select "10000"
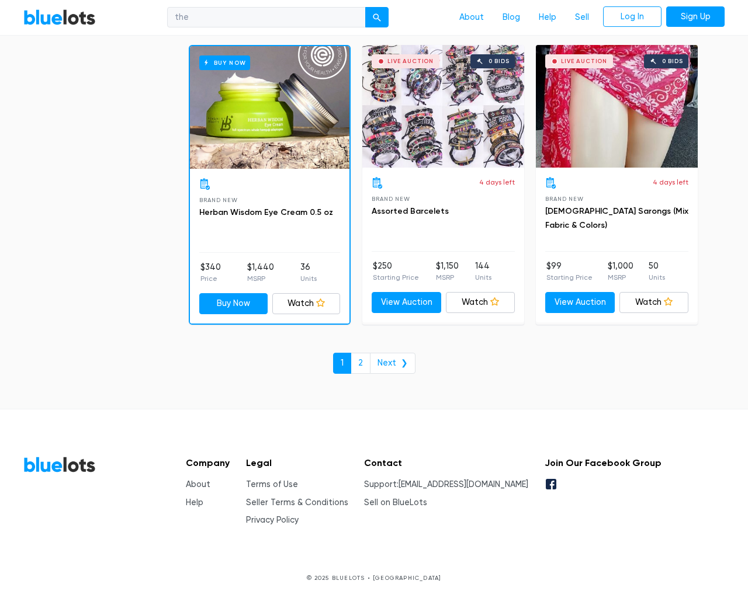
select select "50000"
select select "ending_soonest"
select select "50000"
select select "highest_price"
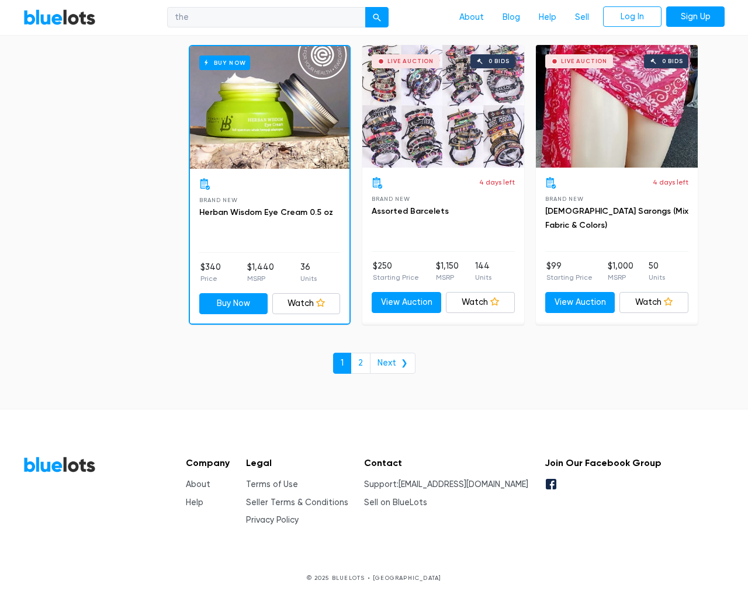
scroll to position [113, 0]
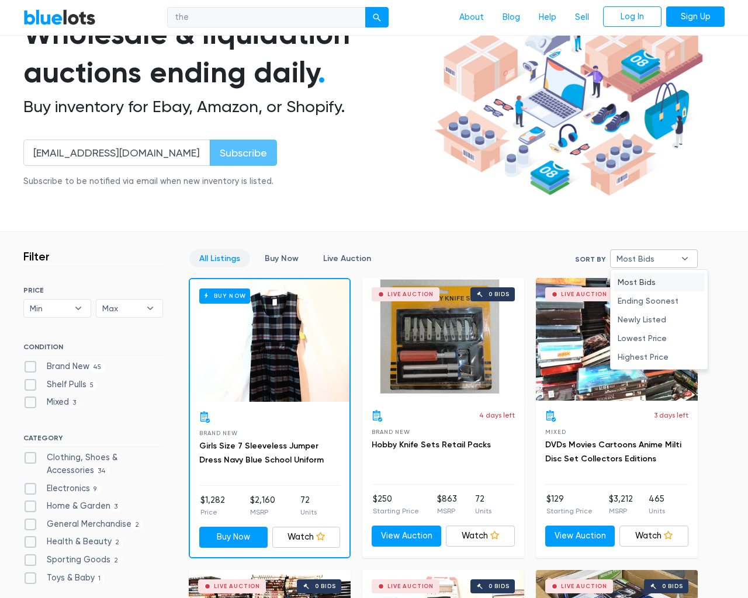
scroll to position [4987, 0]
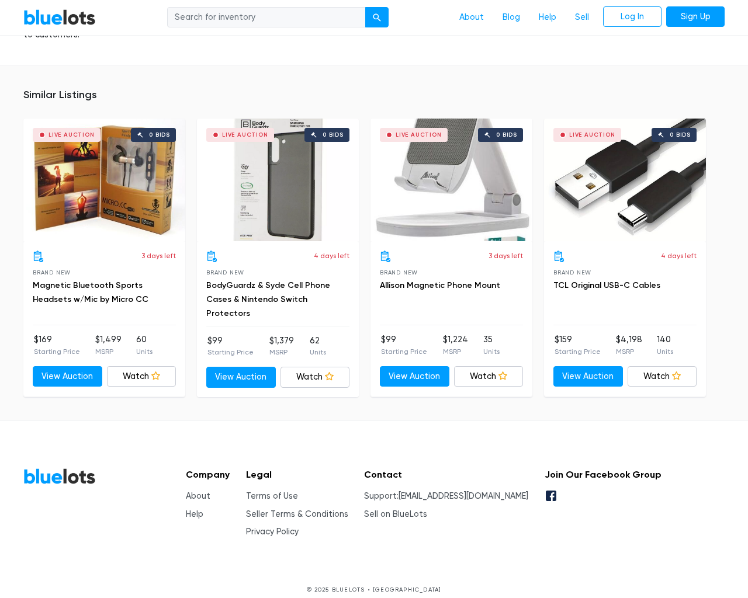
scroll to position [866, 0]
type input "the"
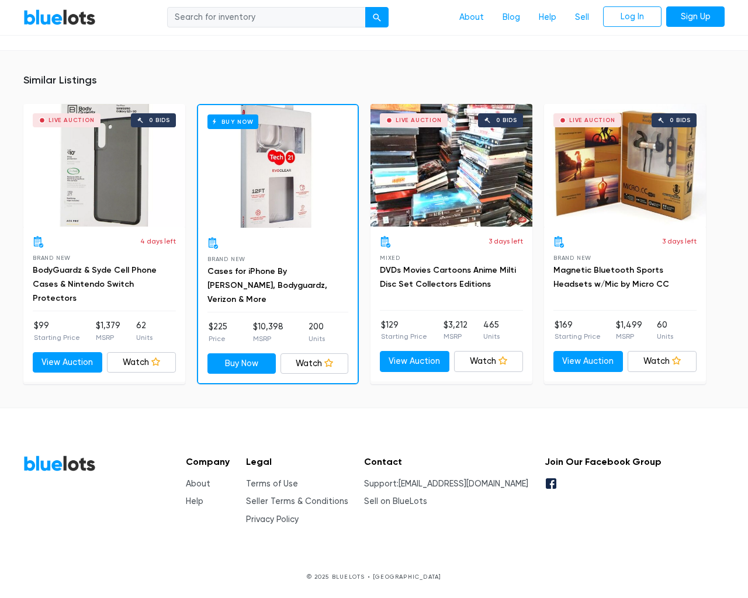
scroll to position [831, 0]
type input "the"
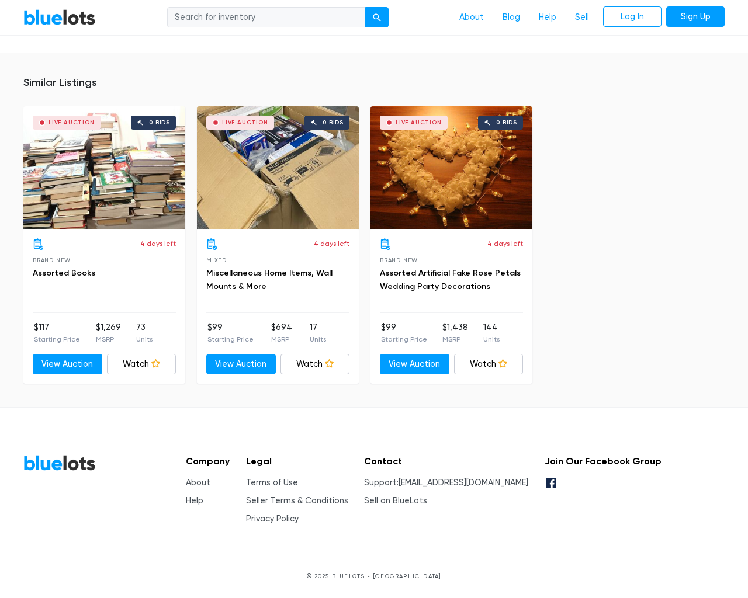
scroll to position [971, 0]
type input "the"
